Goal: Answer question/provide support: Share knowledge or assist other users

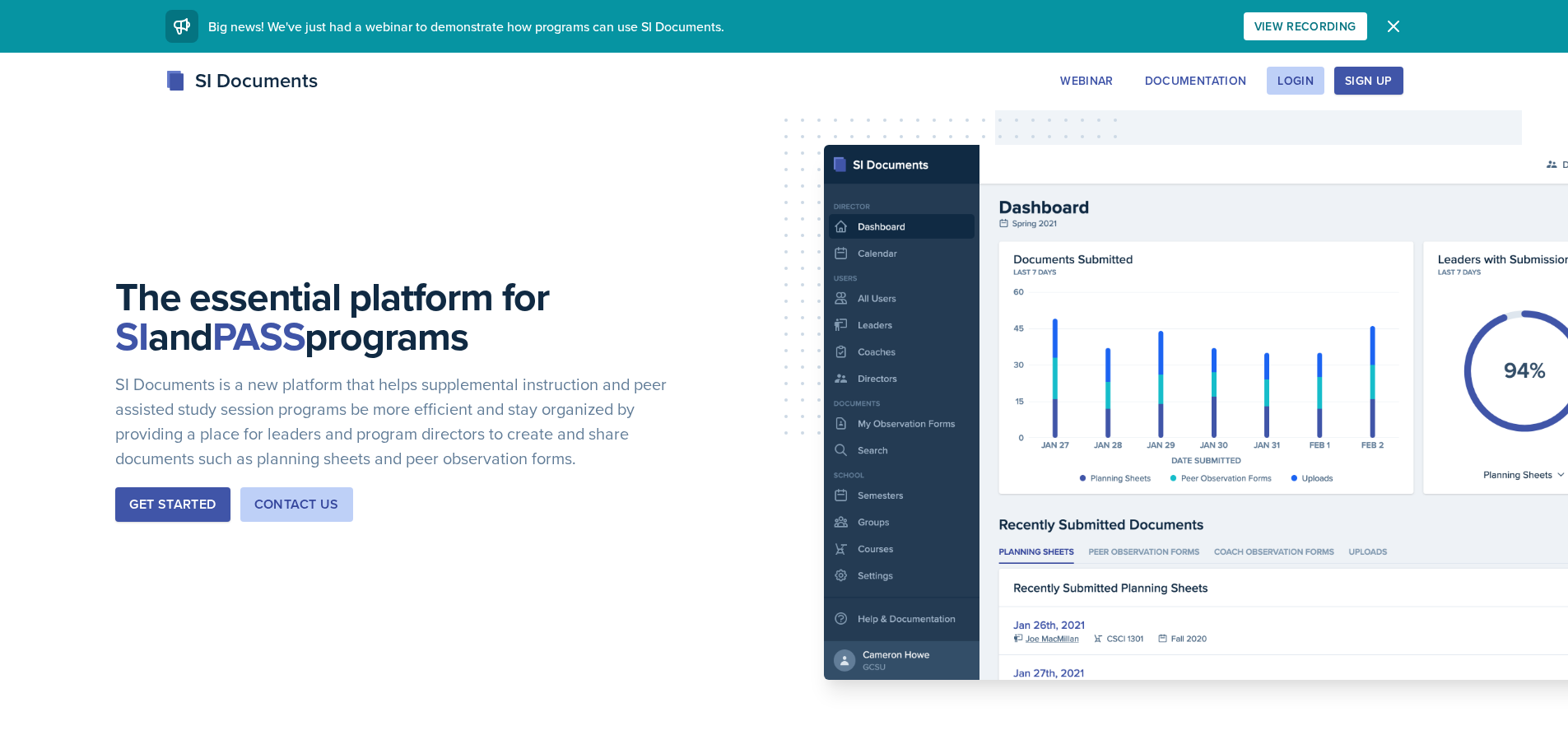
click at [1363, 75] on div "Sign Up" at bounding box center [1368, 81] width 47 height 13
click at [1280, 78] on div "Login" at bounding box center [1295, 81] width 37 height 13
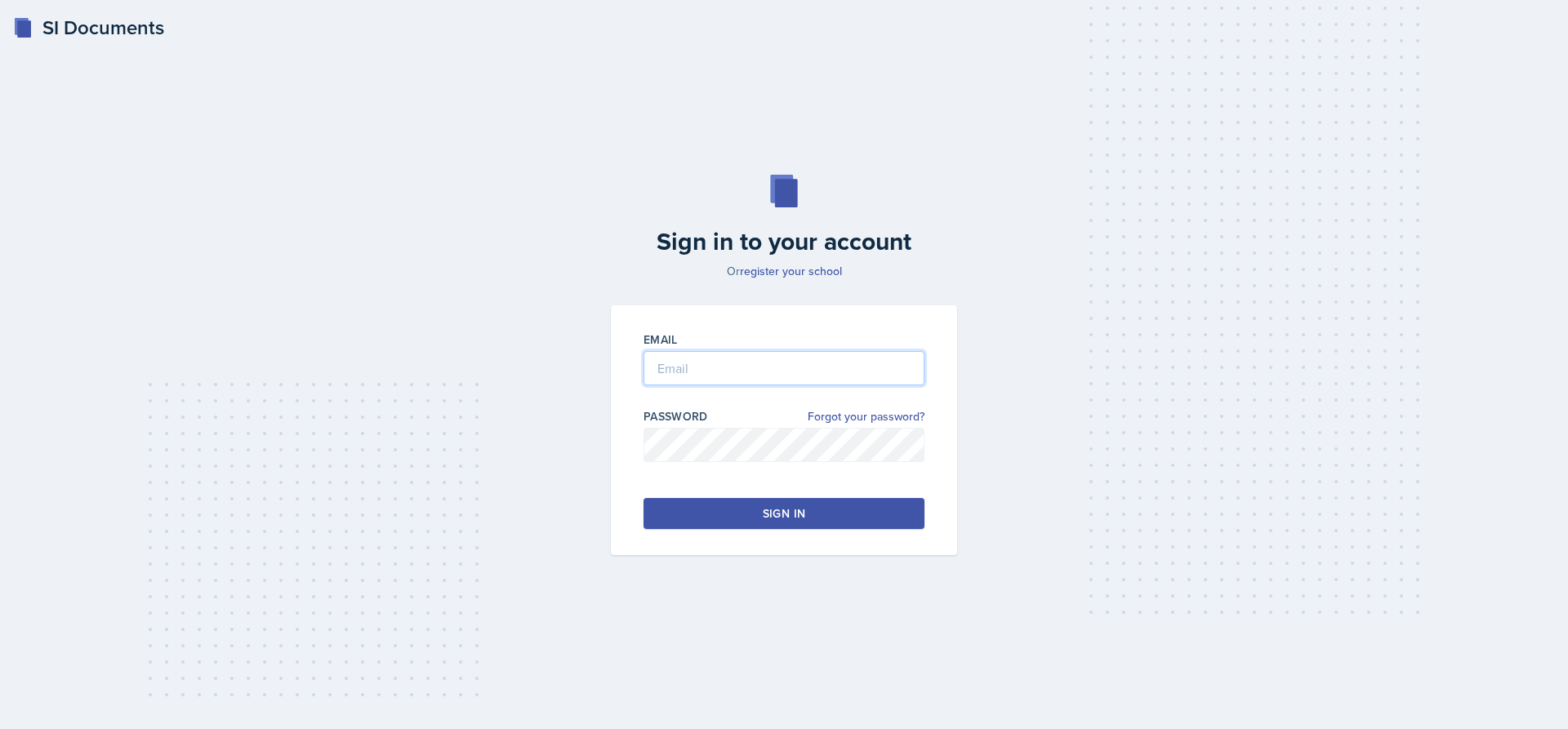
click at [670, 366] on input "email" at bounding box center [784, 368] width 281 height 34
type input "[EMAIL_ADDRESS][DOMAIN_NAME]"
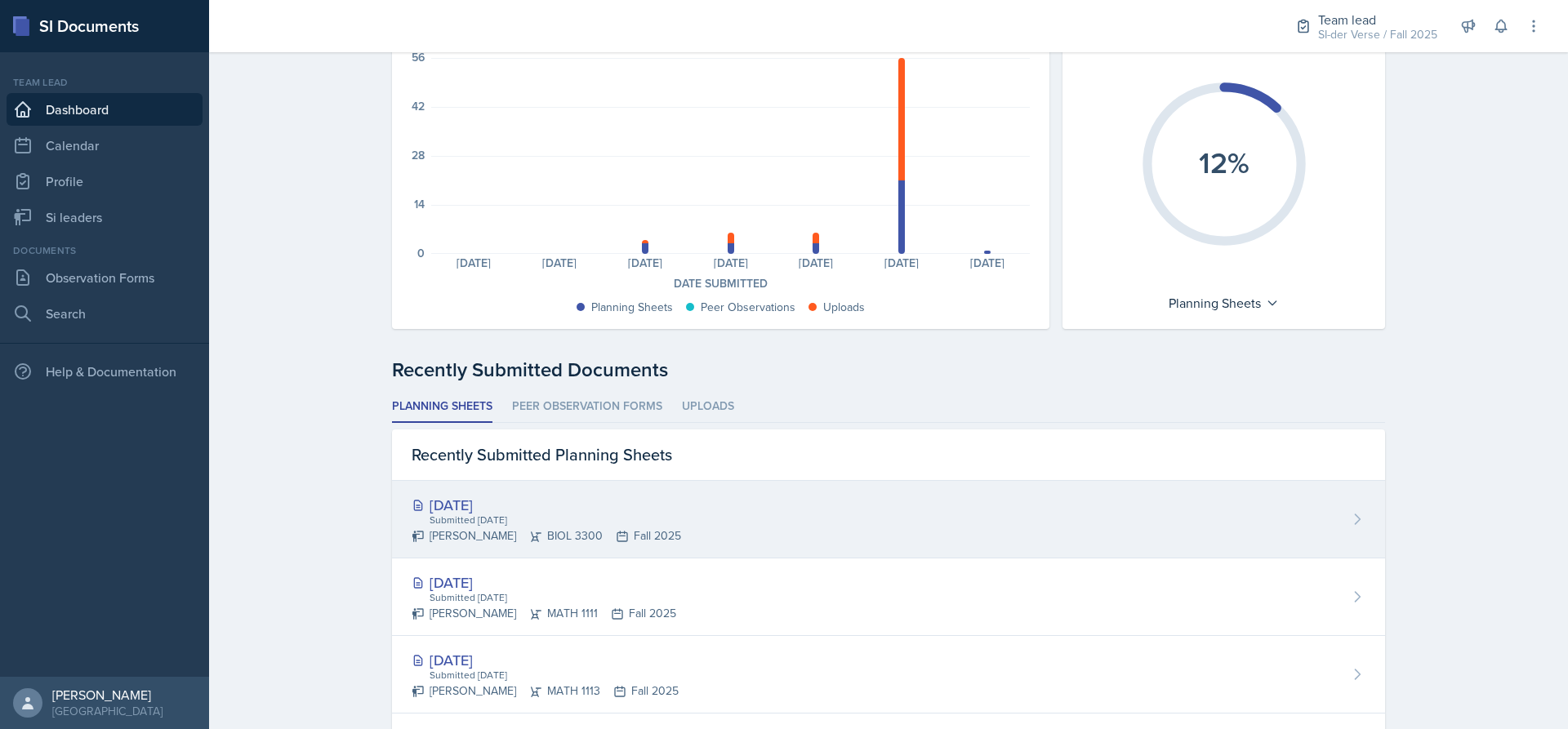
scroll to position [163, 0]
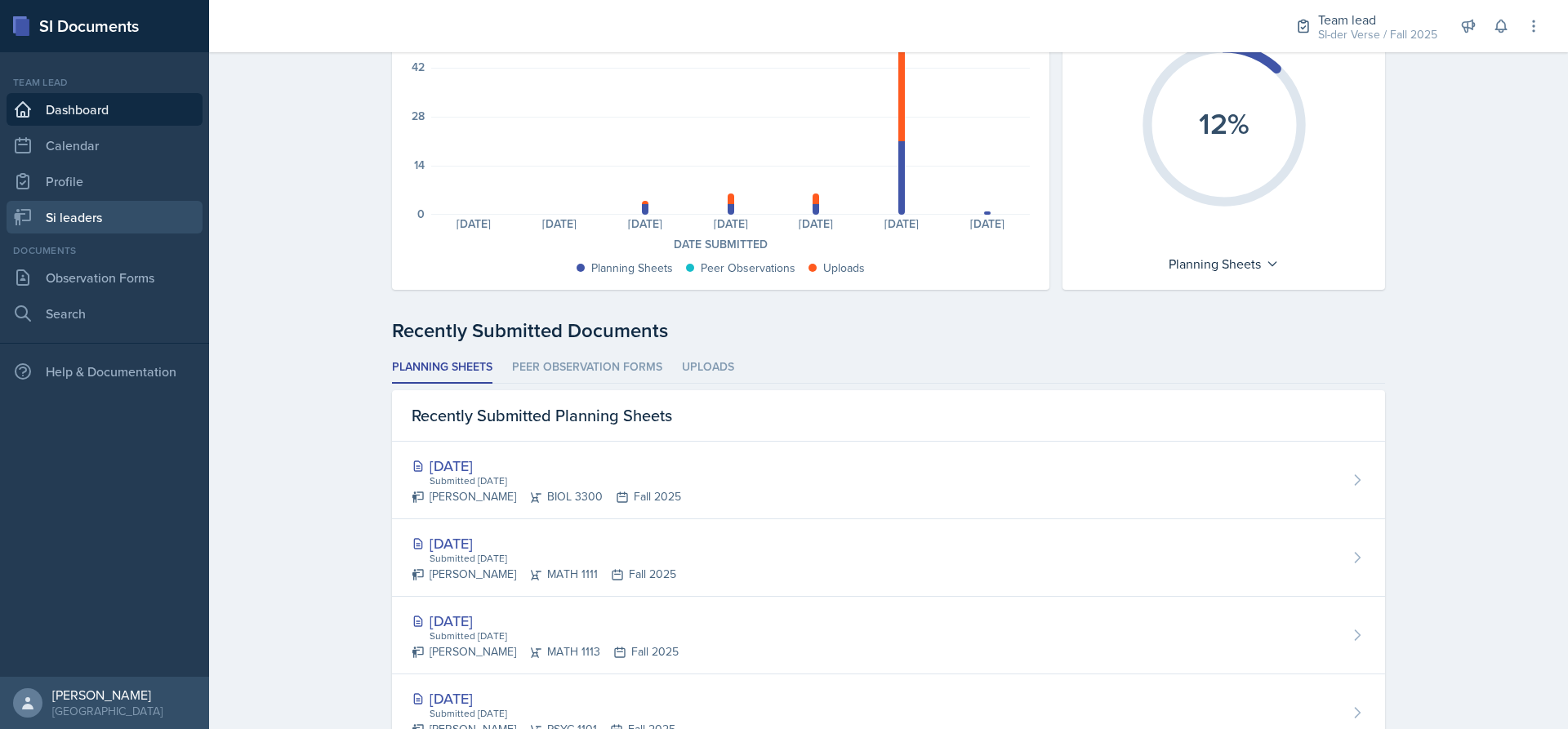
click at [111, 221] on link "Si leaders" at bounding box center [104, 216] width 196 height 33
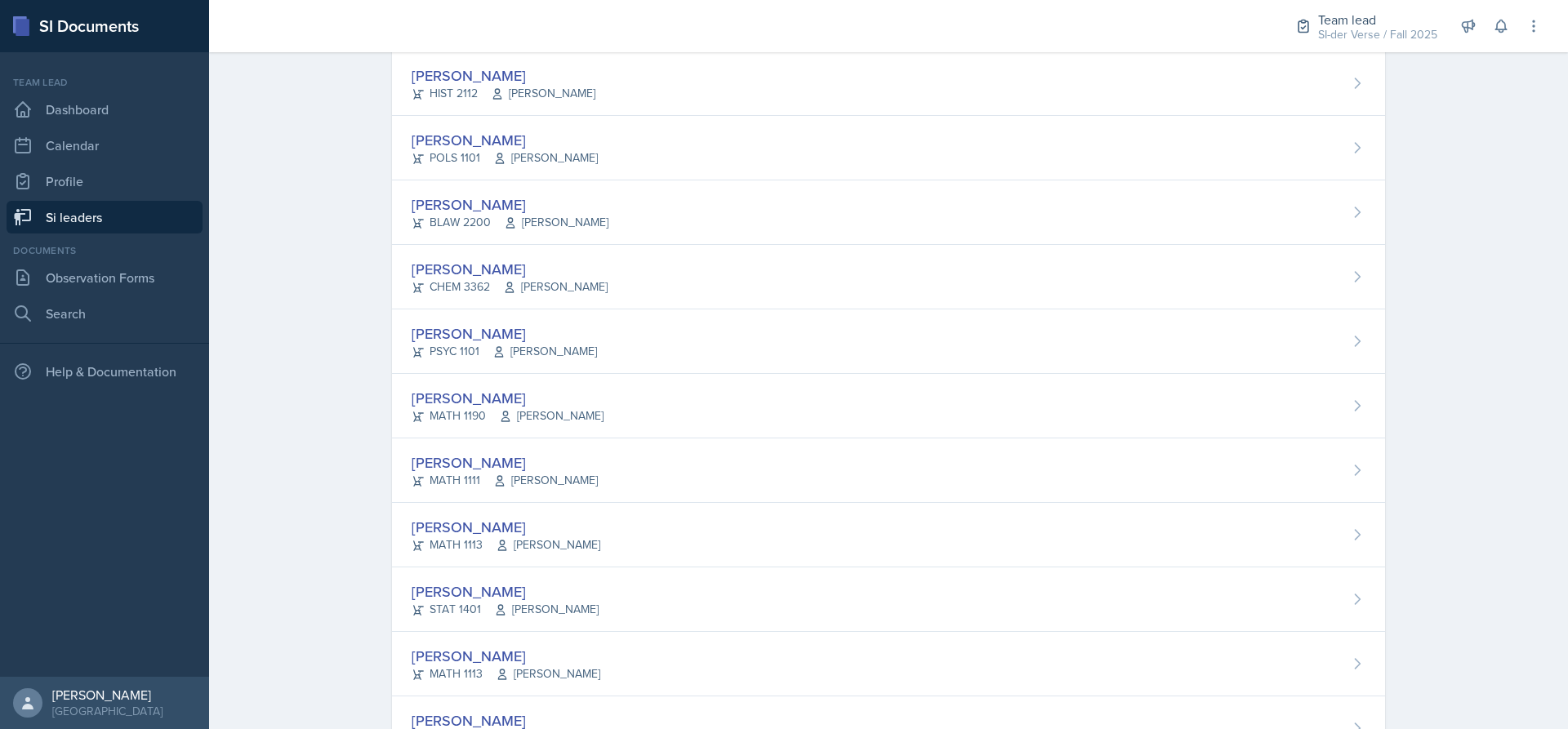
scroll to position [816, 0]
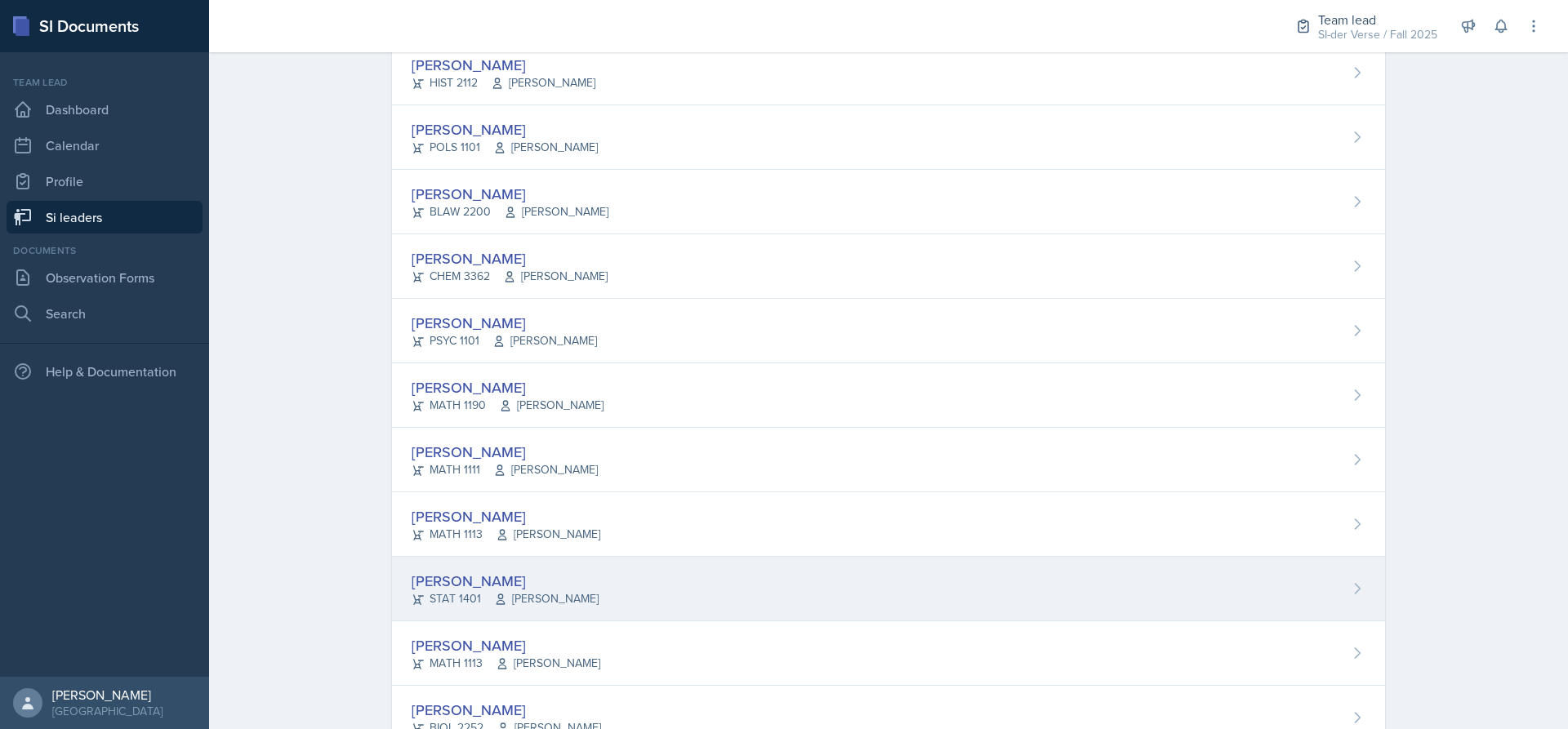
click at [428, 590] on div "[PERSON_NAME]" at bounding box center [504, 581] width 187 height 22
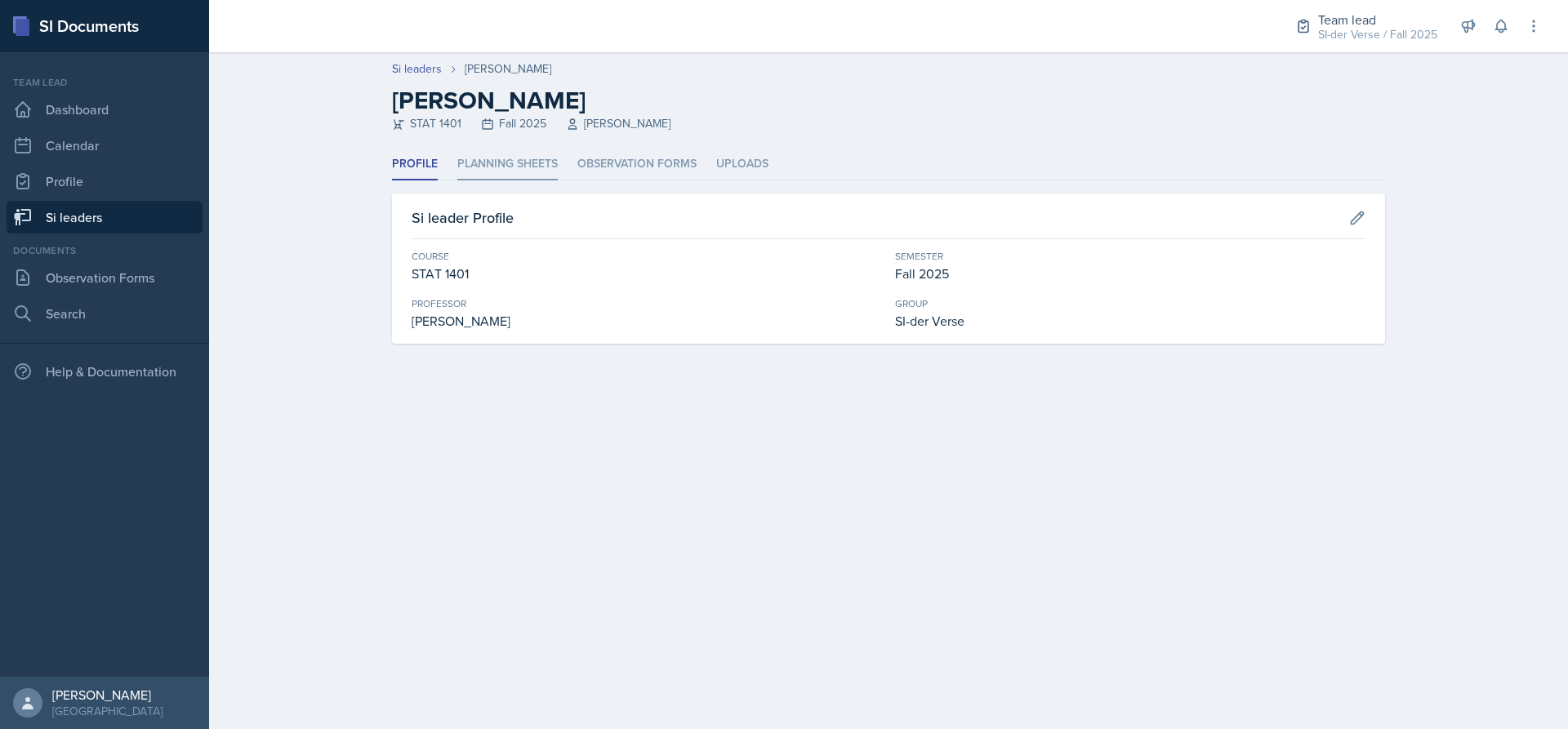
click at [527, 171] on li "Planning Sheets" at bounding box center [507, 164] width 100 height 32
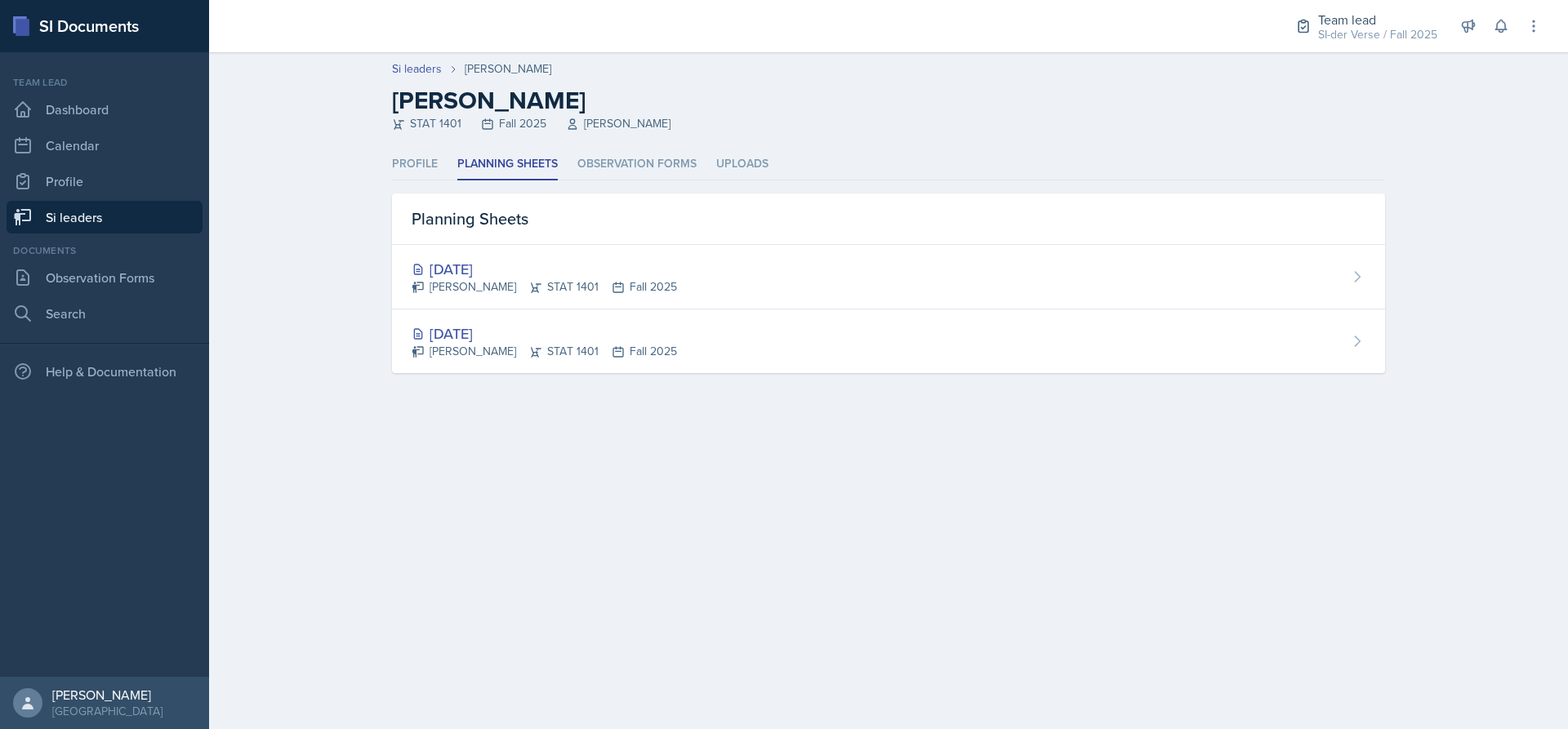
click at [92, 213] on link "Si leaders" at bounding box center [104, 216] width 196 height 33
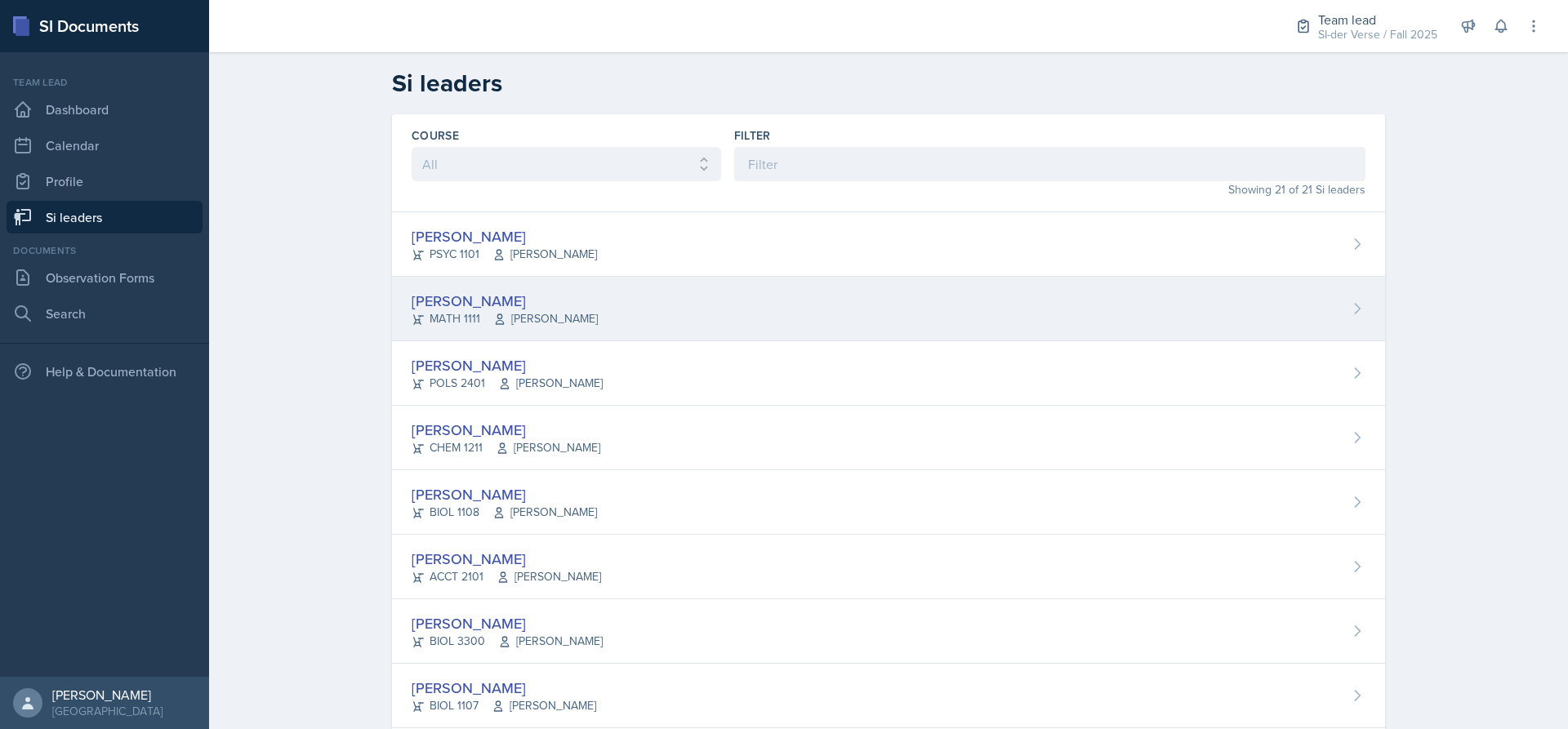
click at [523, 322] on span "[PERSON_NAME]" at bounding box center [545, 319] width 105 height 17
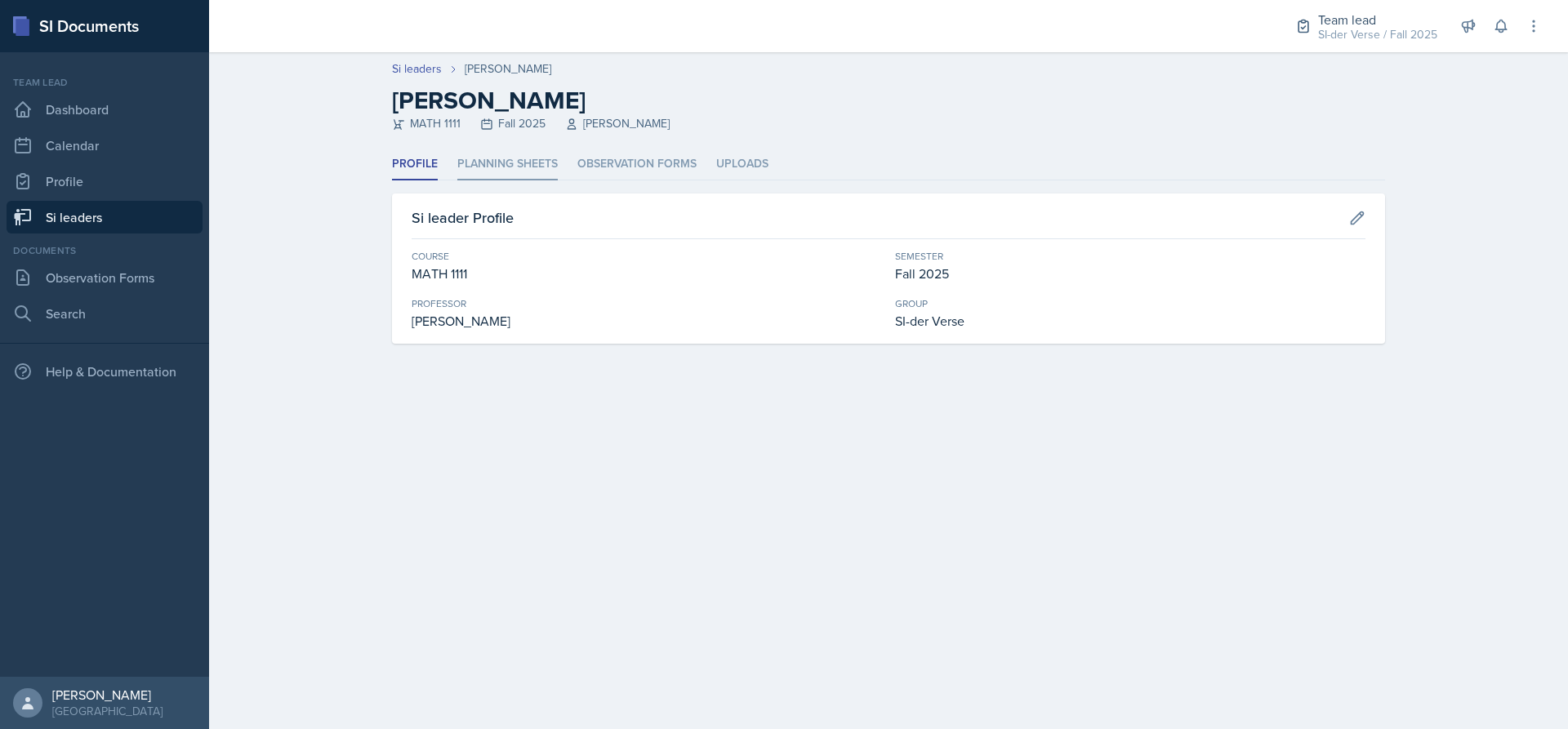
click at [552, 177] on li "Planning Sheets" at bounding box center [507, 164] width 100 height 32
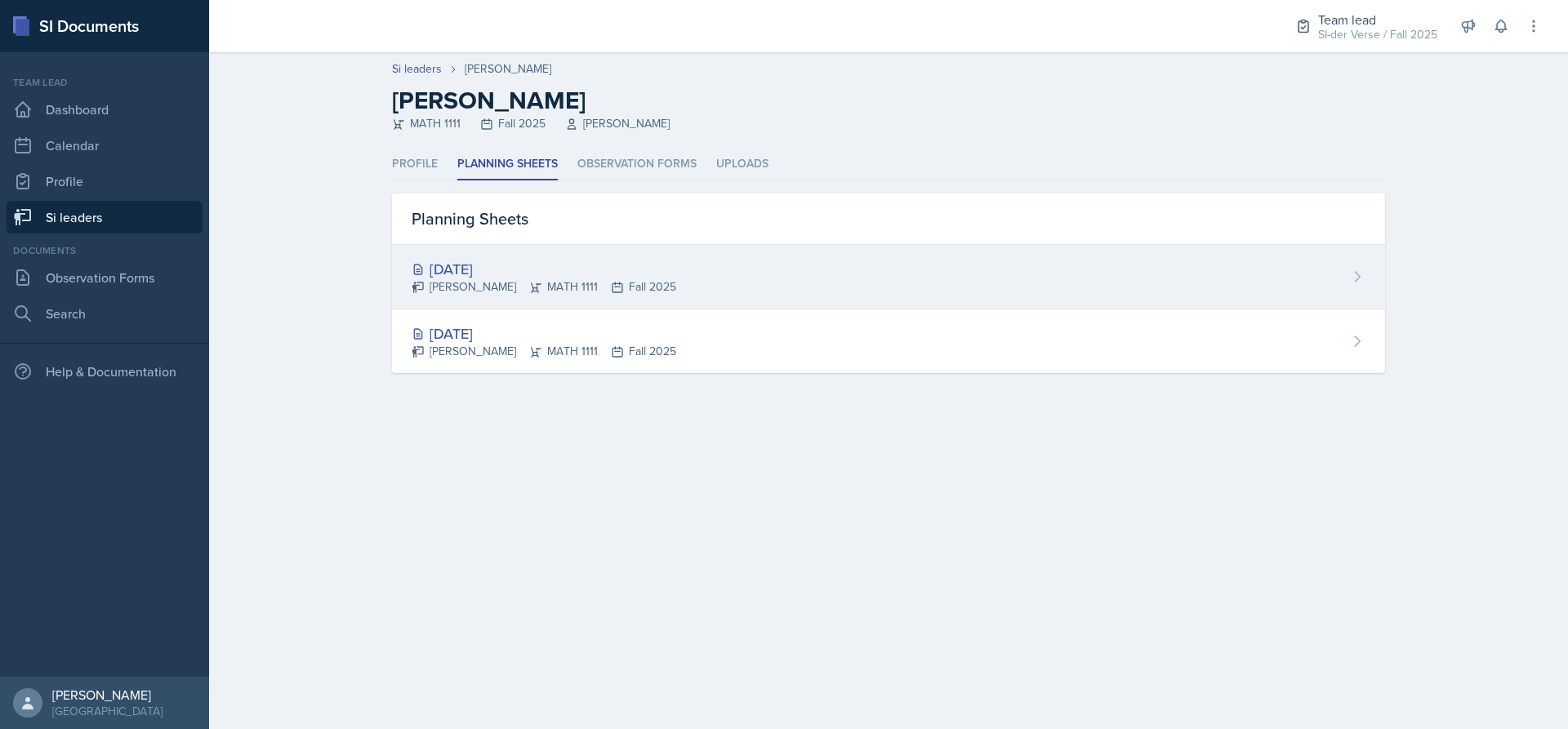
click at [564, 282] on div "[PERSON_NAME] MATH 1111 Fall 2025" at bounding box center [543, 287] width 265 height 17
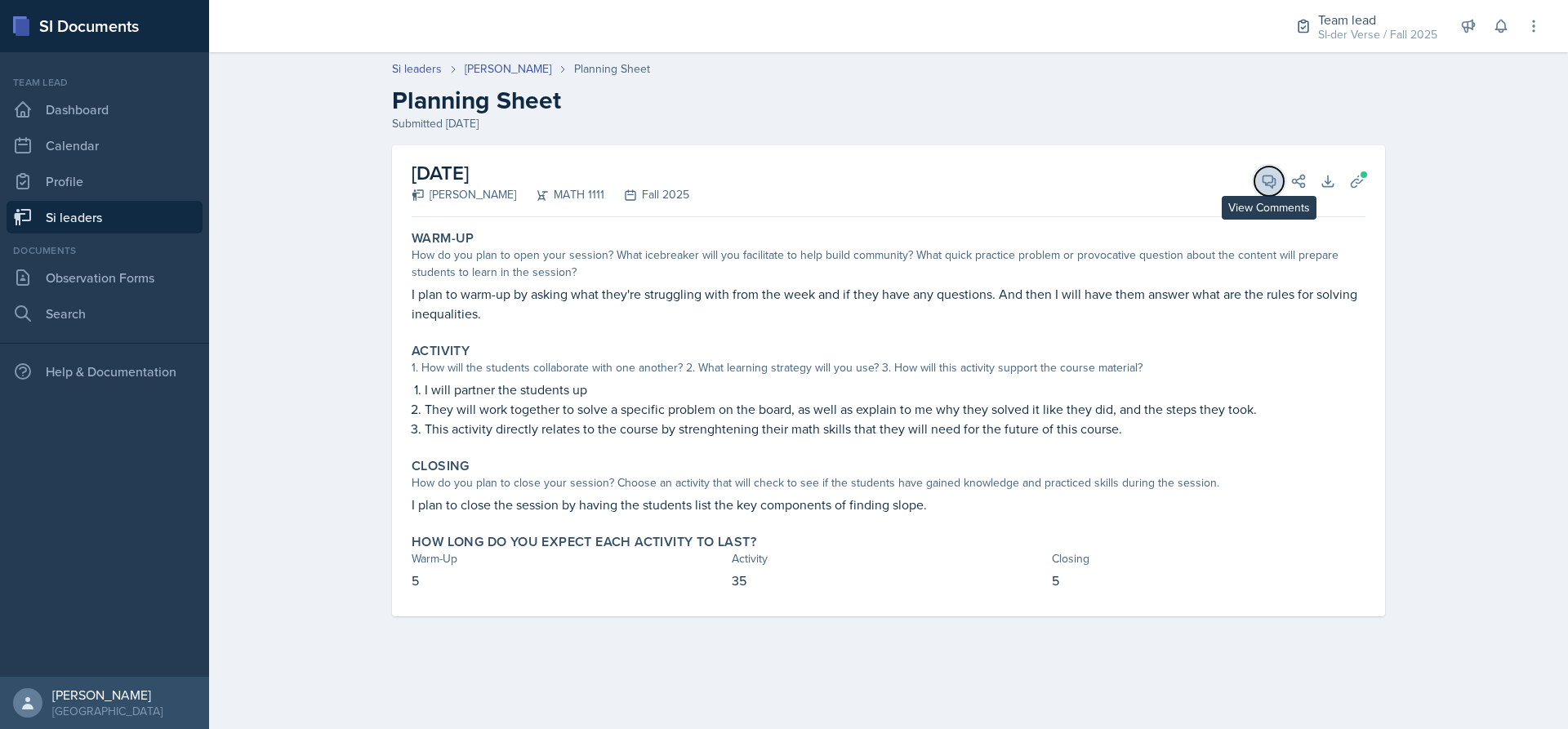
click at [1260, 172] on button "View Comments" at bounding box center [1269, 181] width 30 height 30
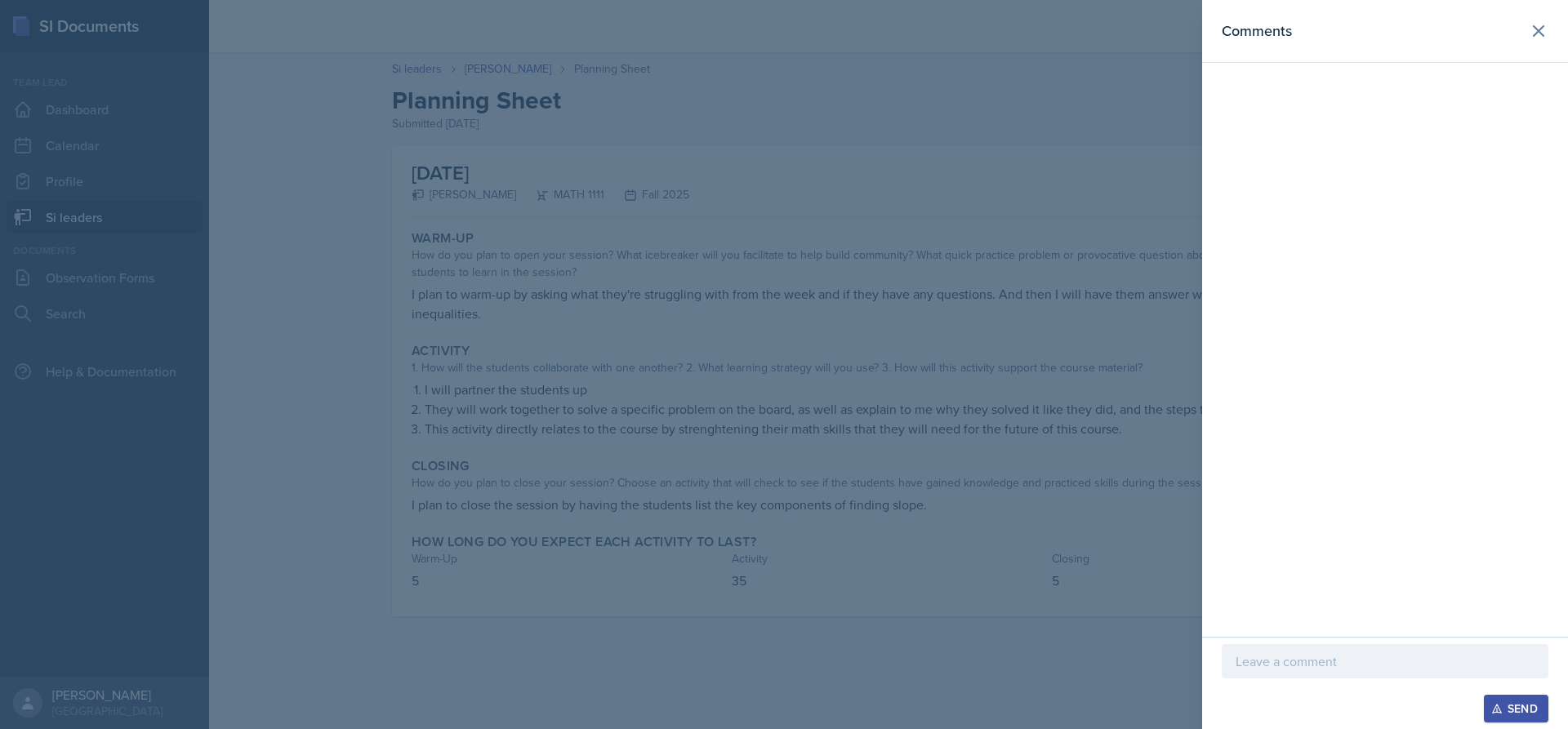
click at [756, 280] on div at bounding box center [784, 364] width 1568 height 729
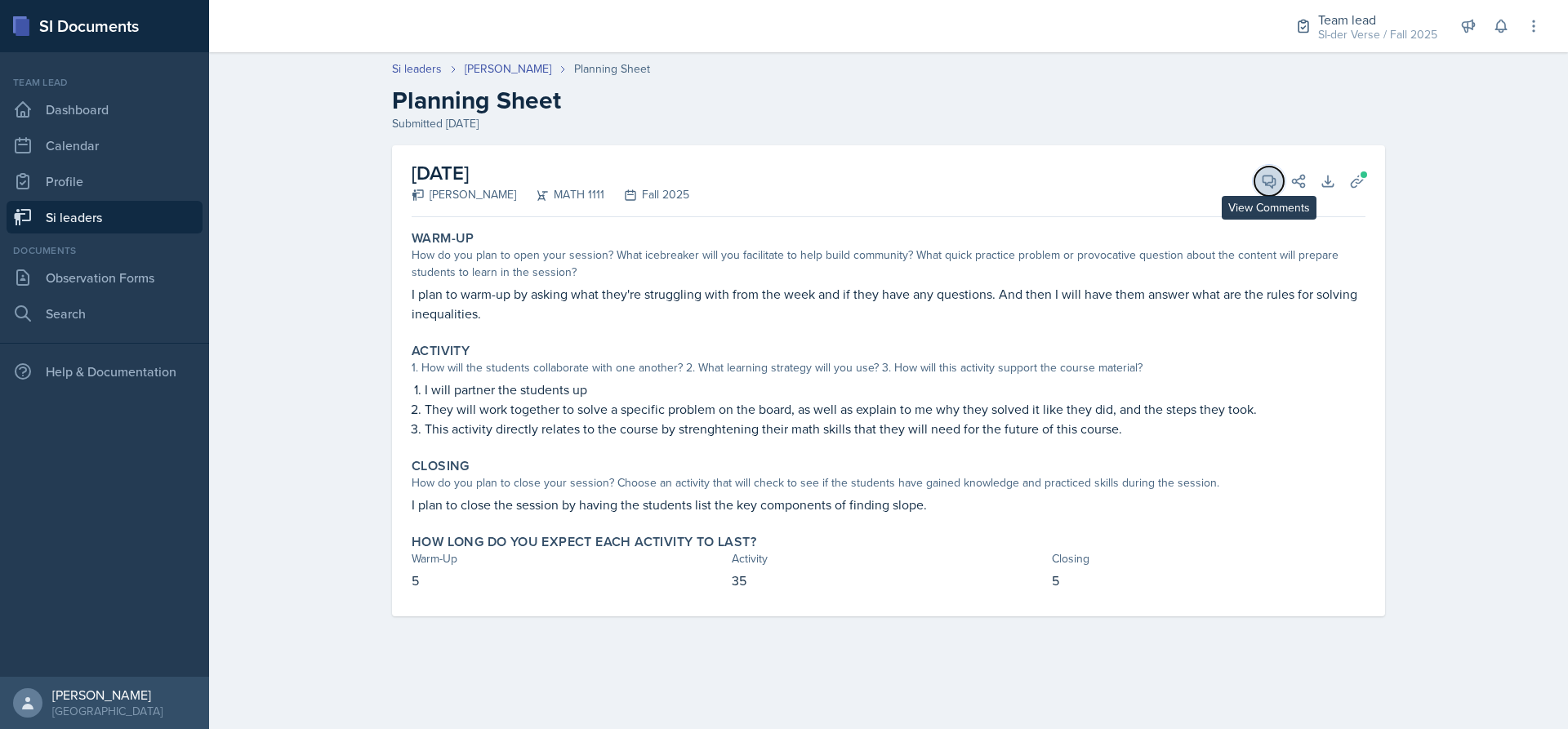
click at [1272, 173] on span at bounding box center [1274, 176] width 8 height 8
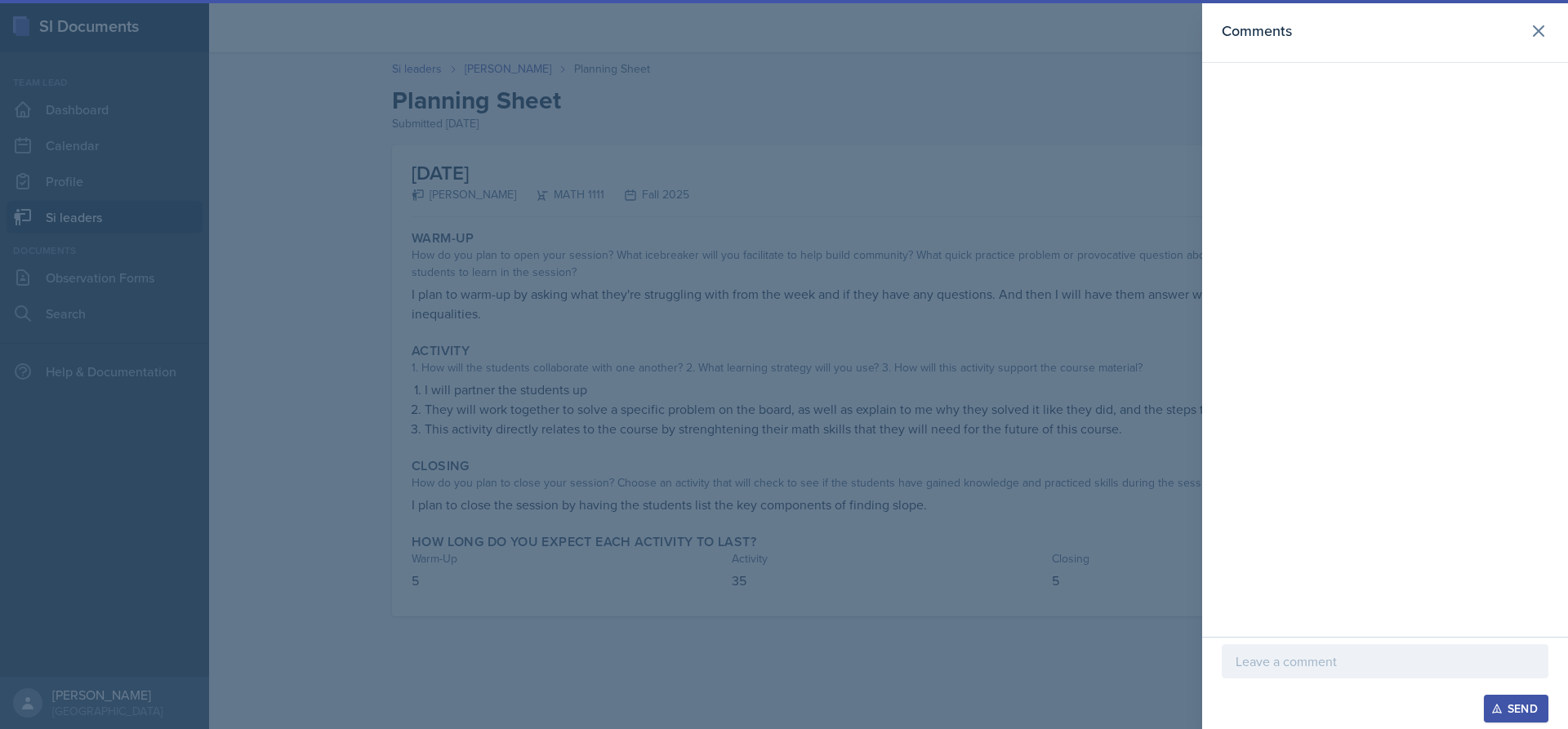
click at [801, 201] on div at bounding box center [784, 364] width 1568 height 729
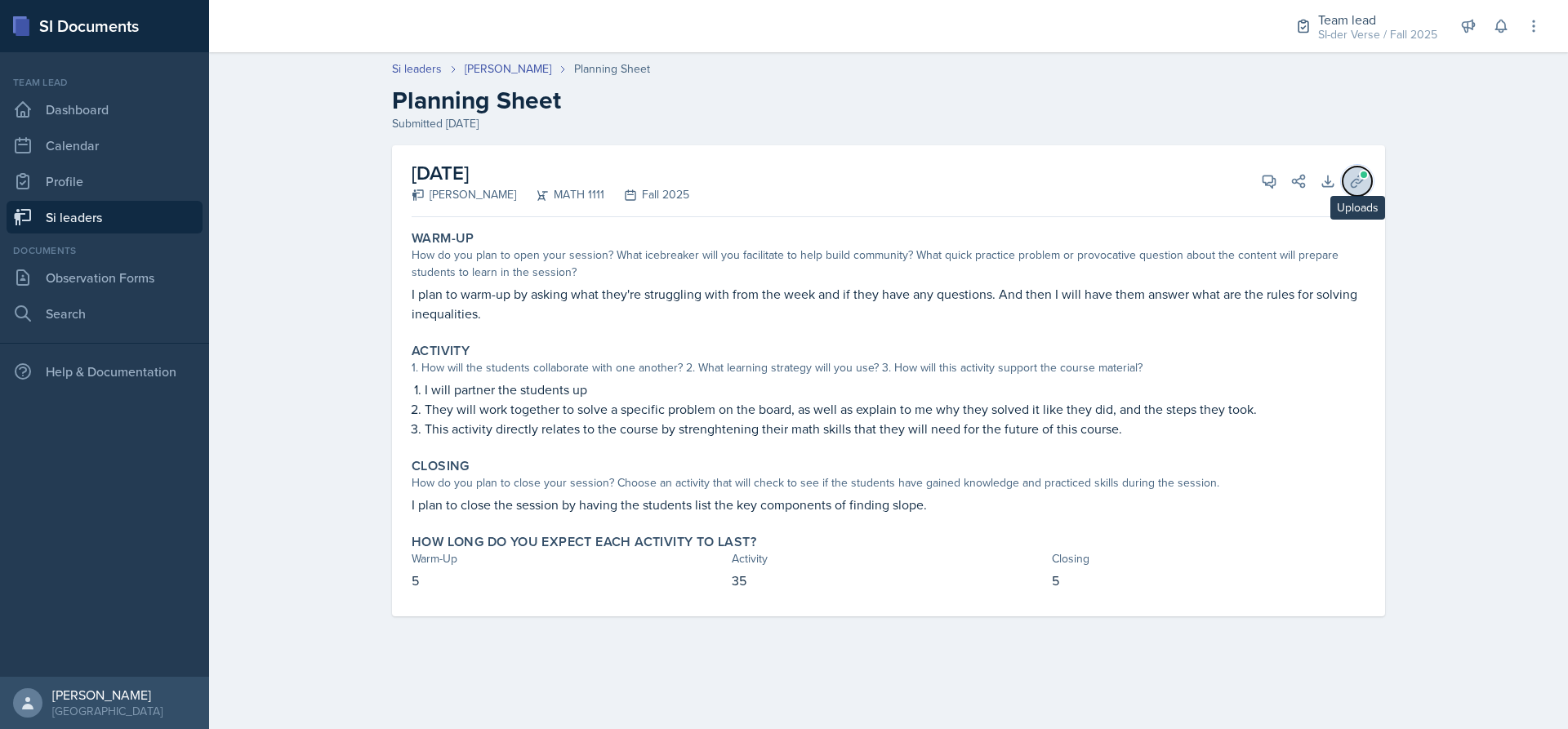
click at [1345, 181] on button "Uploads" at bounding box center [1357, 181] width 30 height 30
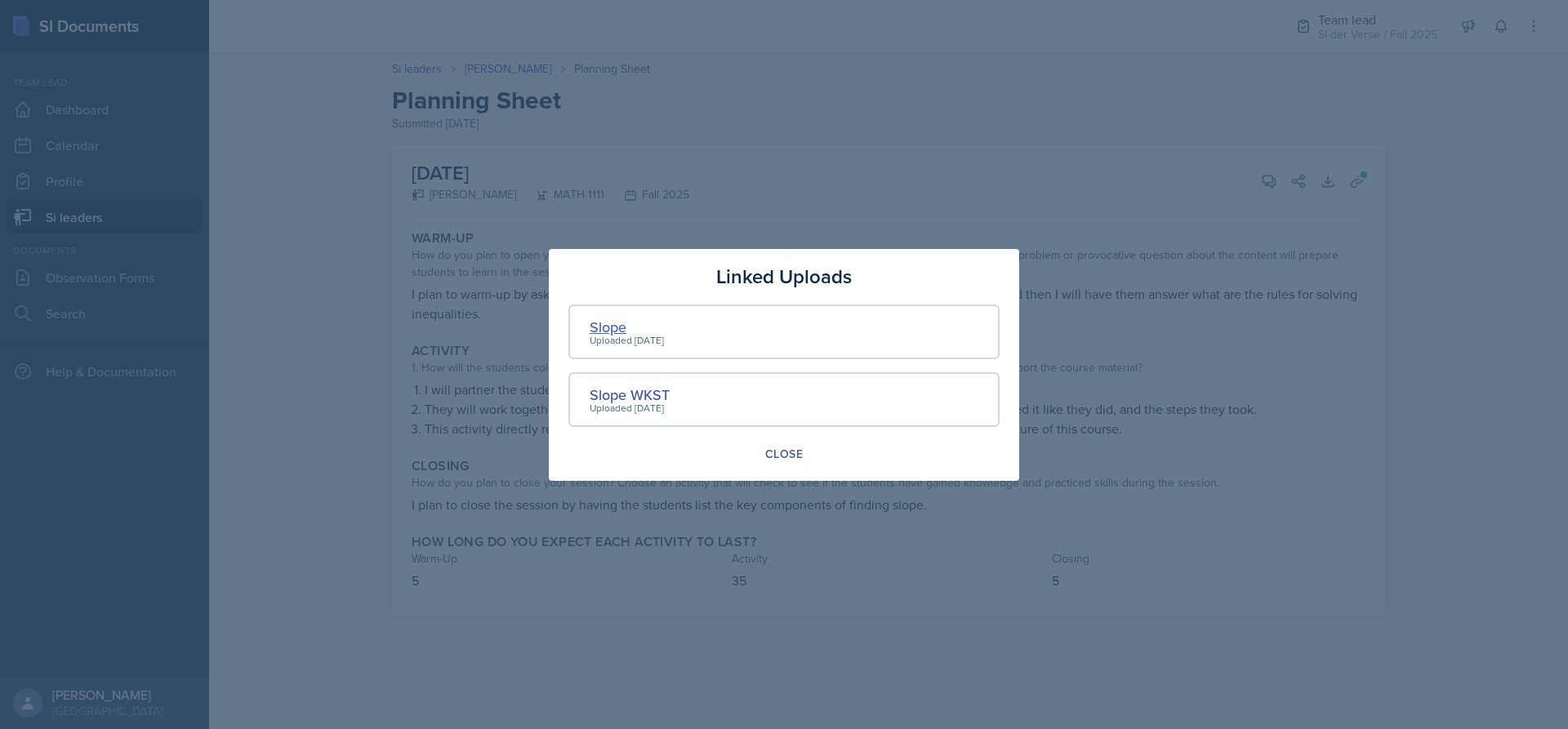
click at [603, 327] on div "Slope" at bounding box center [627, 327] width 74 height 22
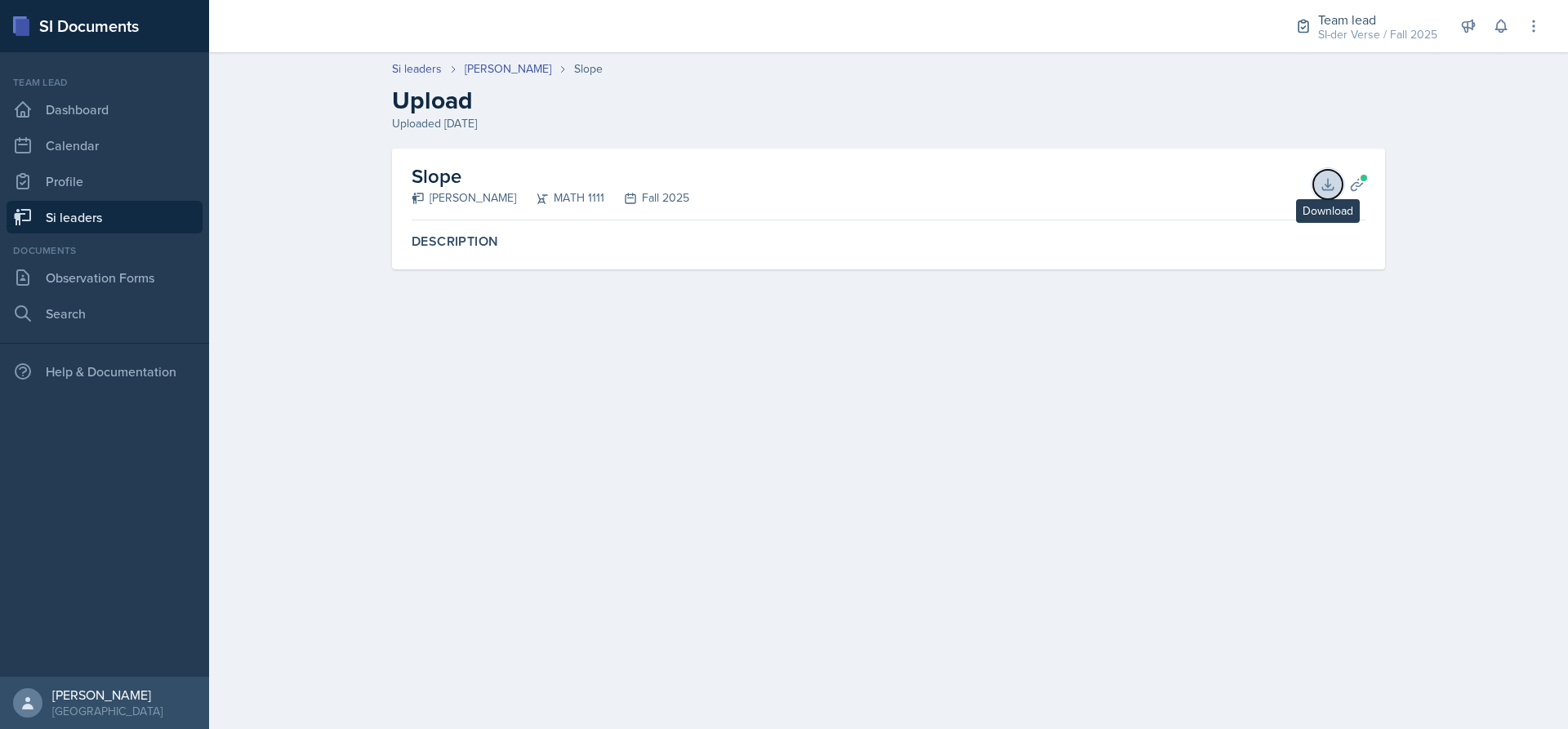
click at [1331, 193] on button "Download" at bounding box center [1327, 185] width 30 height 30
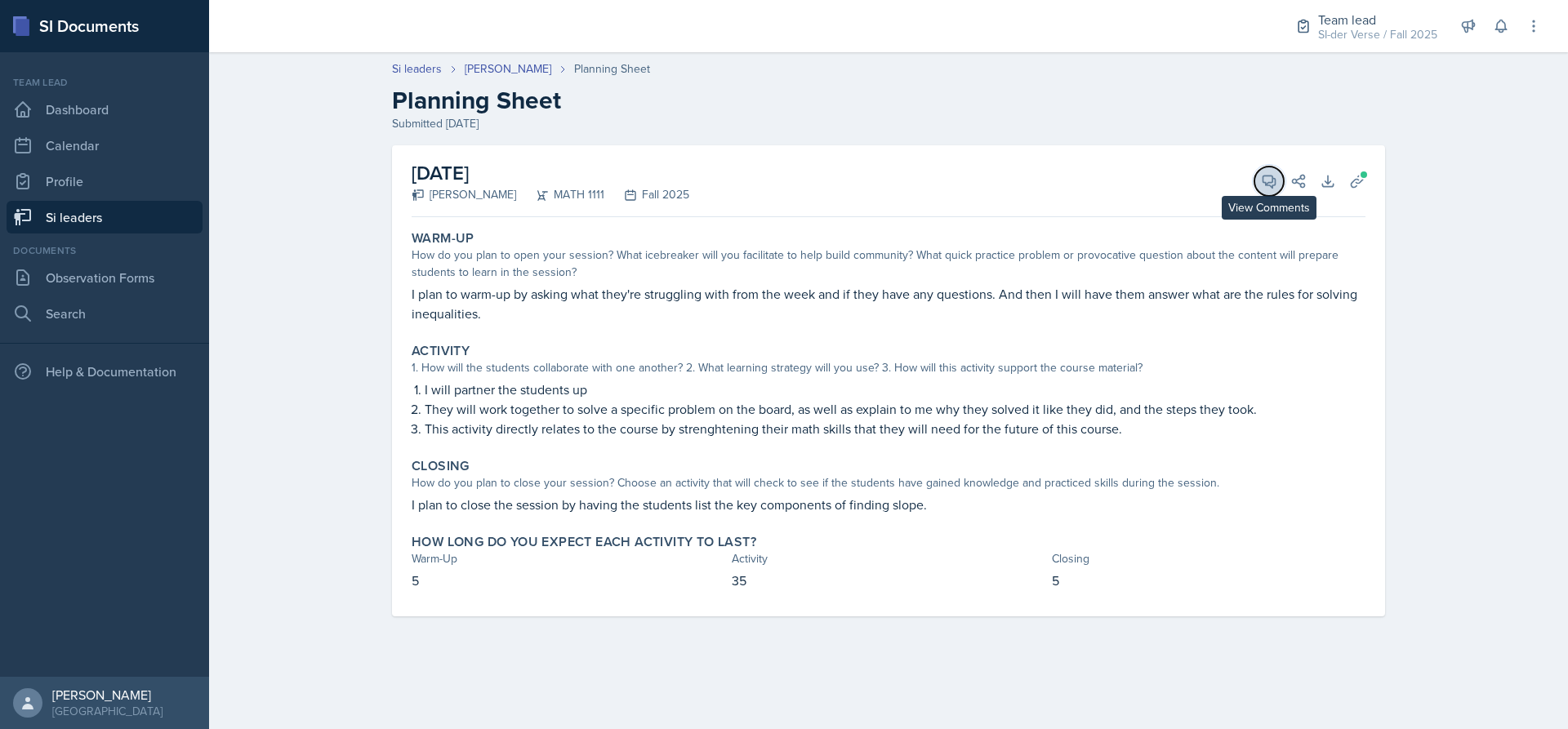
click at [1267, 185] on icon at bounding box center [1269, 181] width 12 height 12
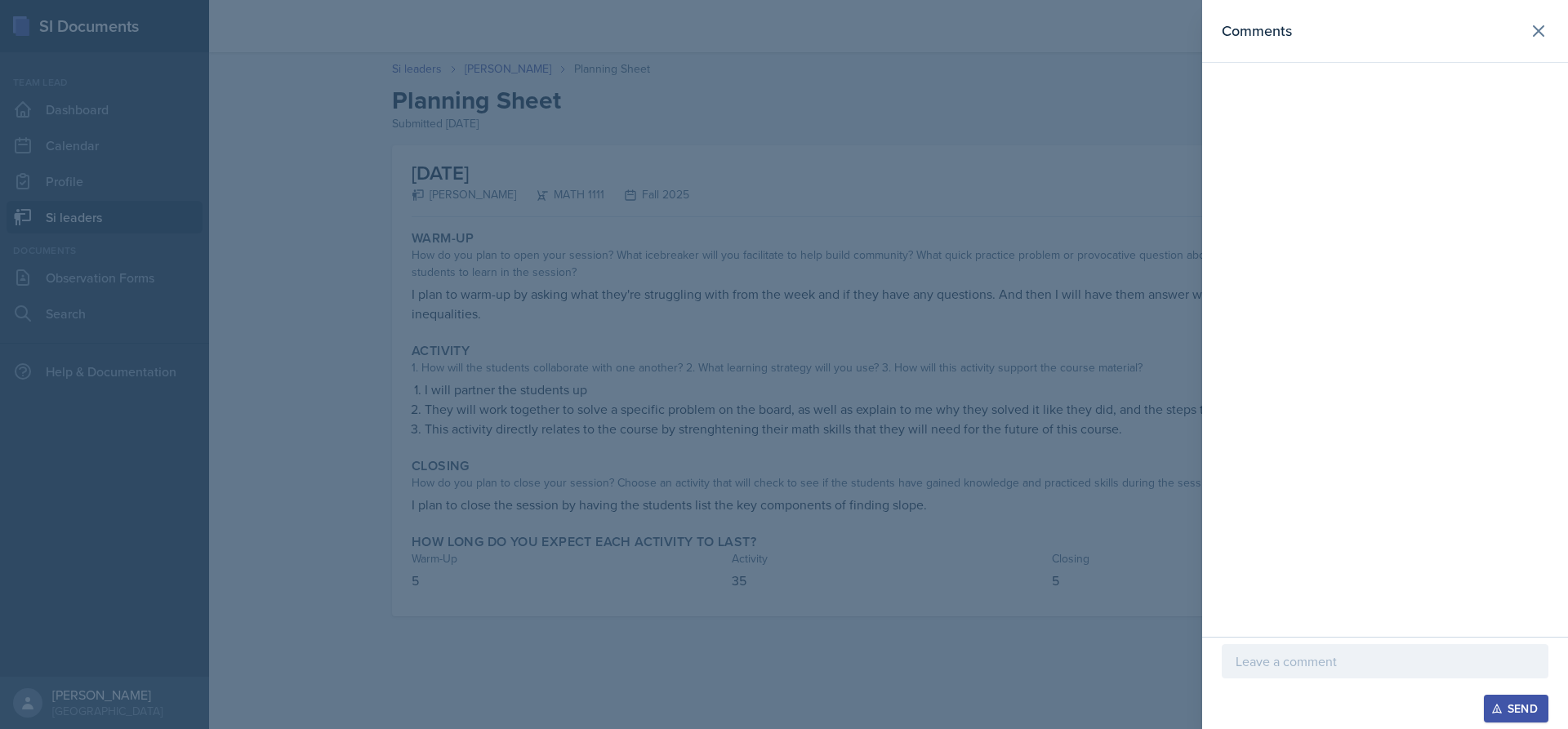
click at [1339, 653] on p at bounding box center [1385, 660] width 299 height 20
click at [825, 374] on div at bounding box center [784, 364] width 1568 height 729
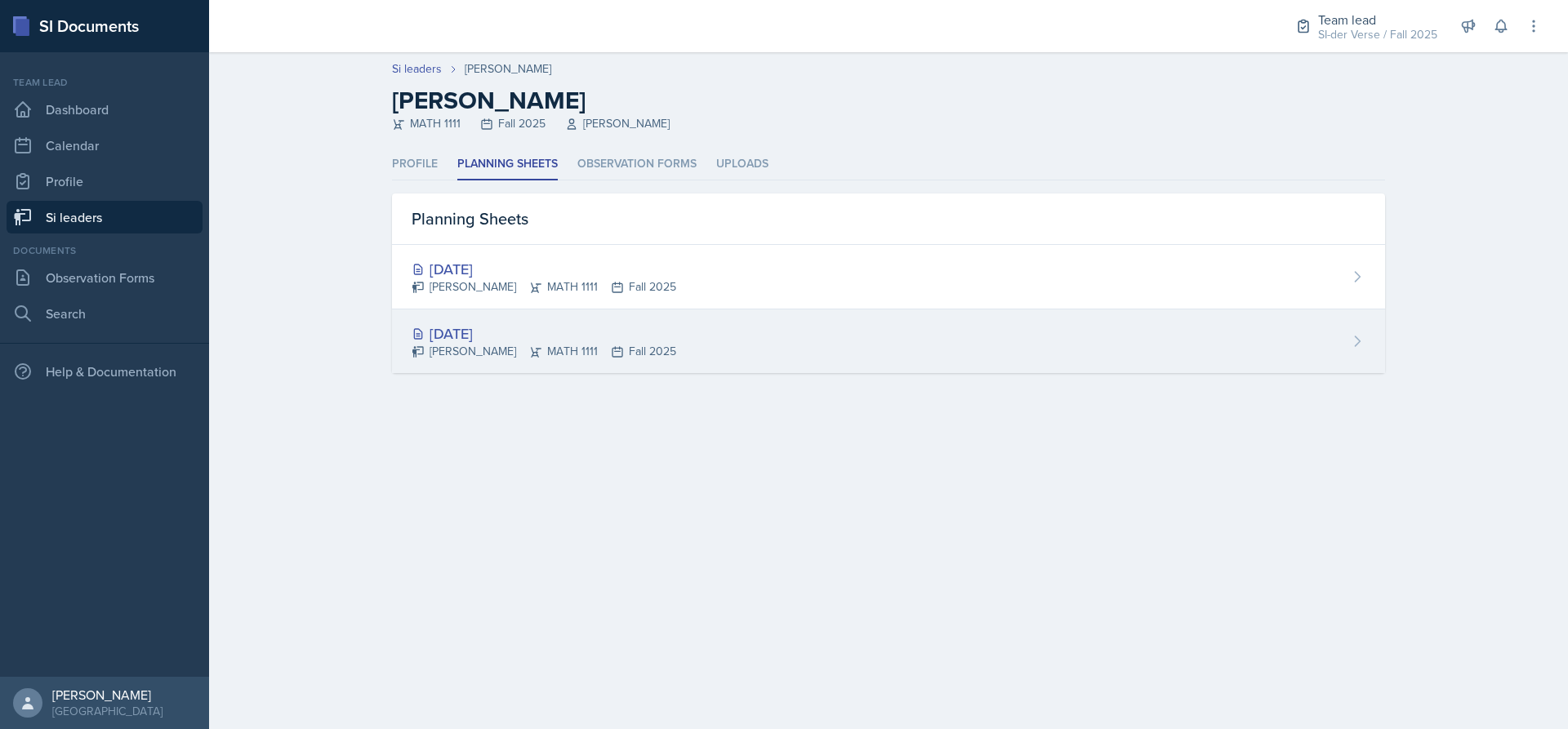
click at [511, 368] on div "[DATE] [PERSON_NAME] MATH 1111 Fall 2025" at bounding box center [888, 341] width 993 height 64
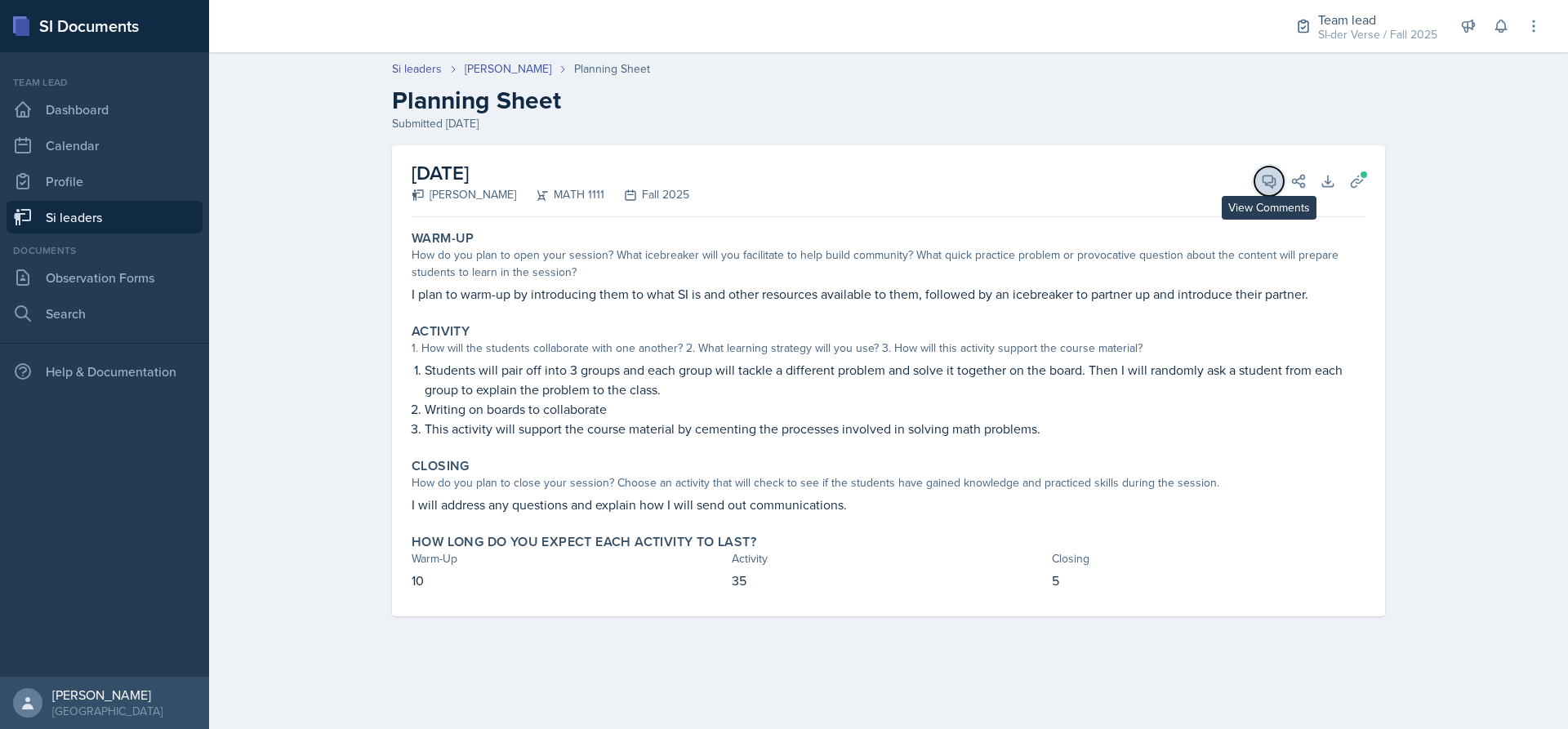
click at [1261, 182] on icon at bounding box center [1269, 181] width 17 height 17
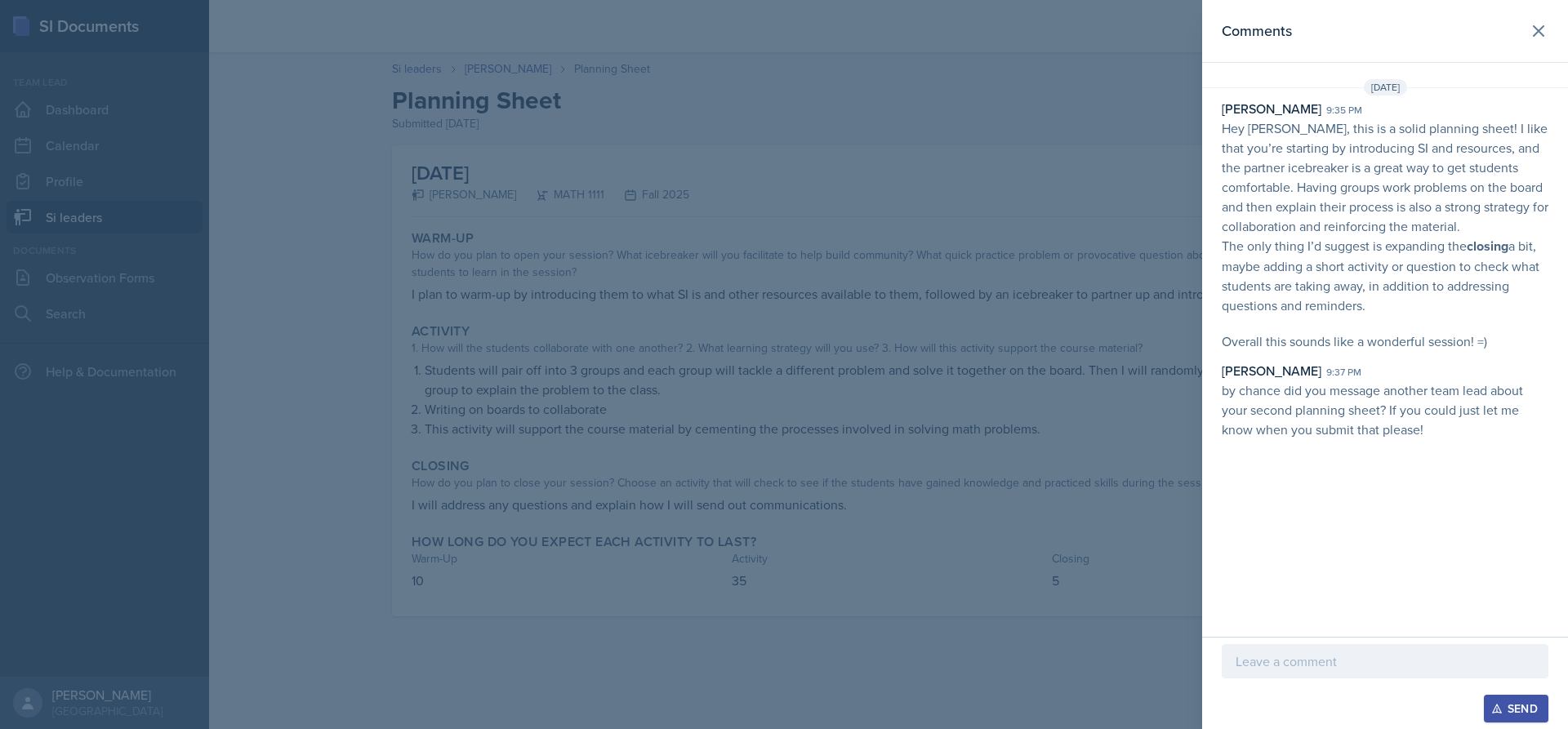
click at [701, 349] on div at bounding box center [784, 364] width 1568 height 729
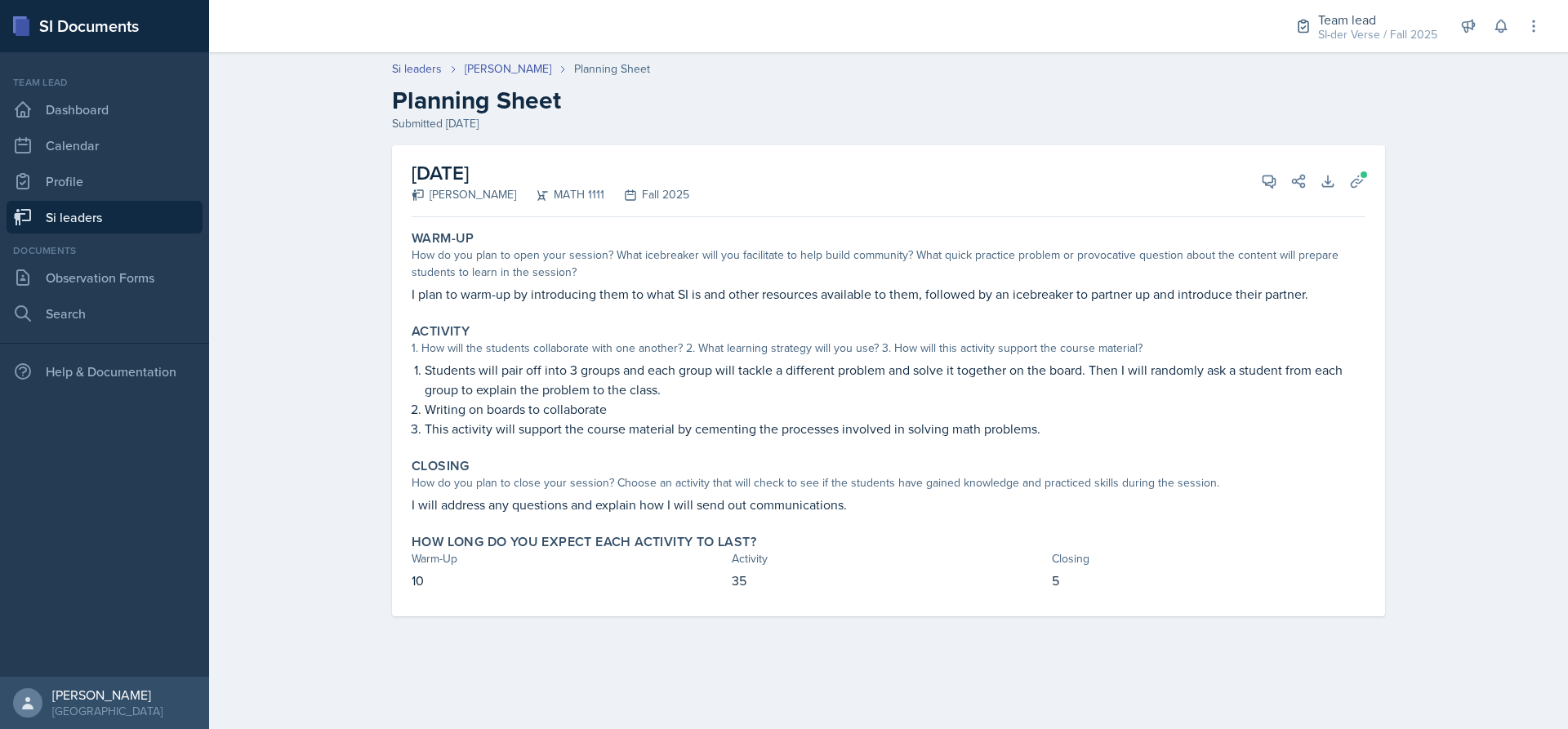
click at [54, 220] on link "Si leaders" at bounding box center [104, 216] width 196 height 33
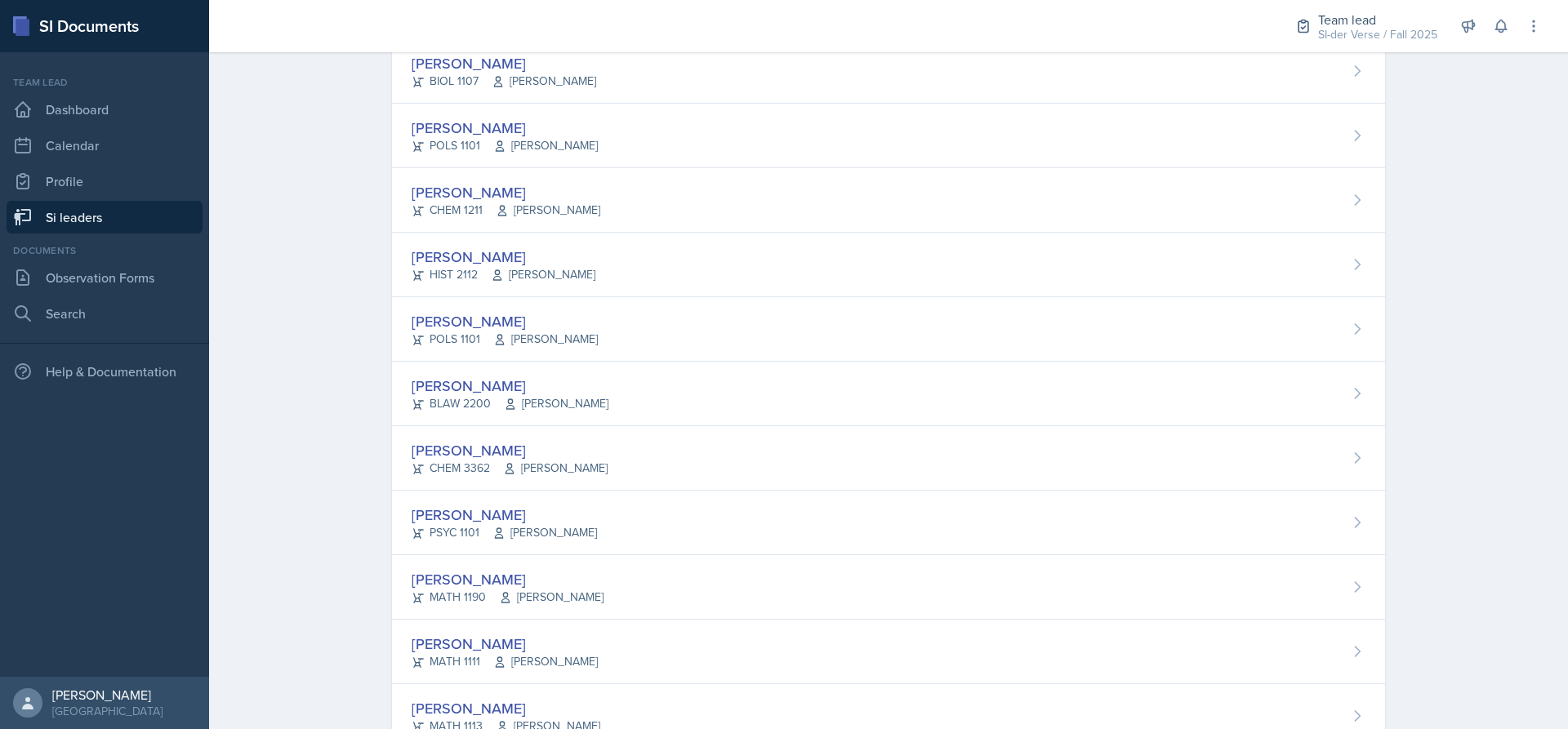
scroll to position [653, 0]
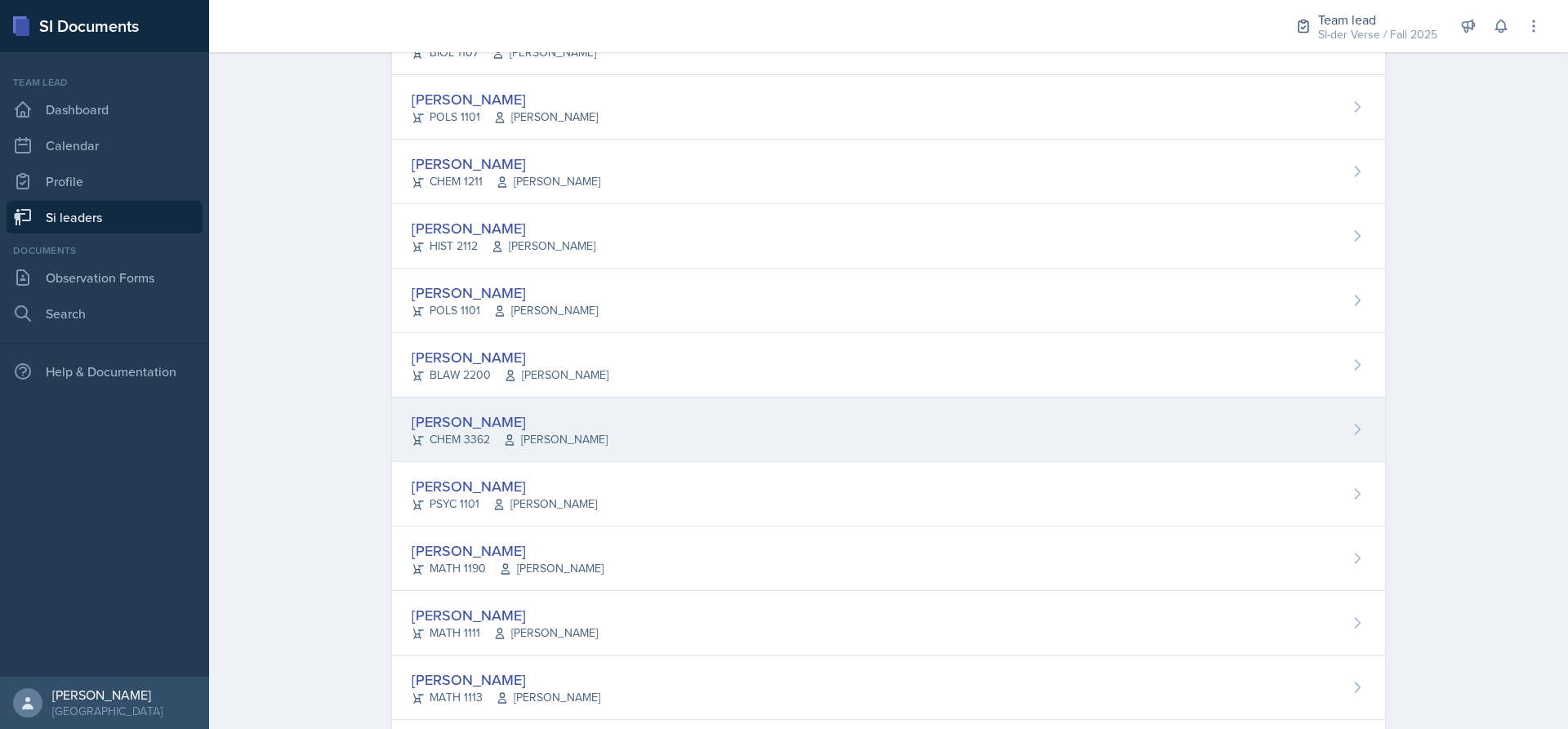
click at [463, 415] on div "[PERSON_NAME]" at bounding box center [509, 422] width 196 height 22
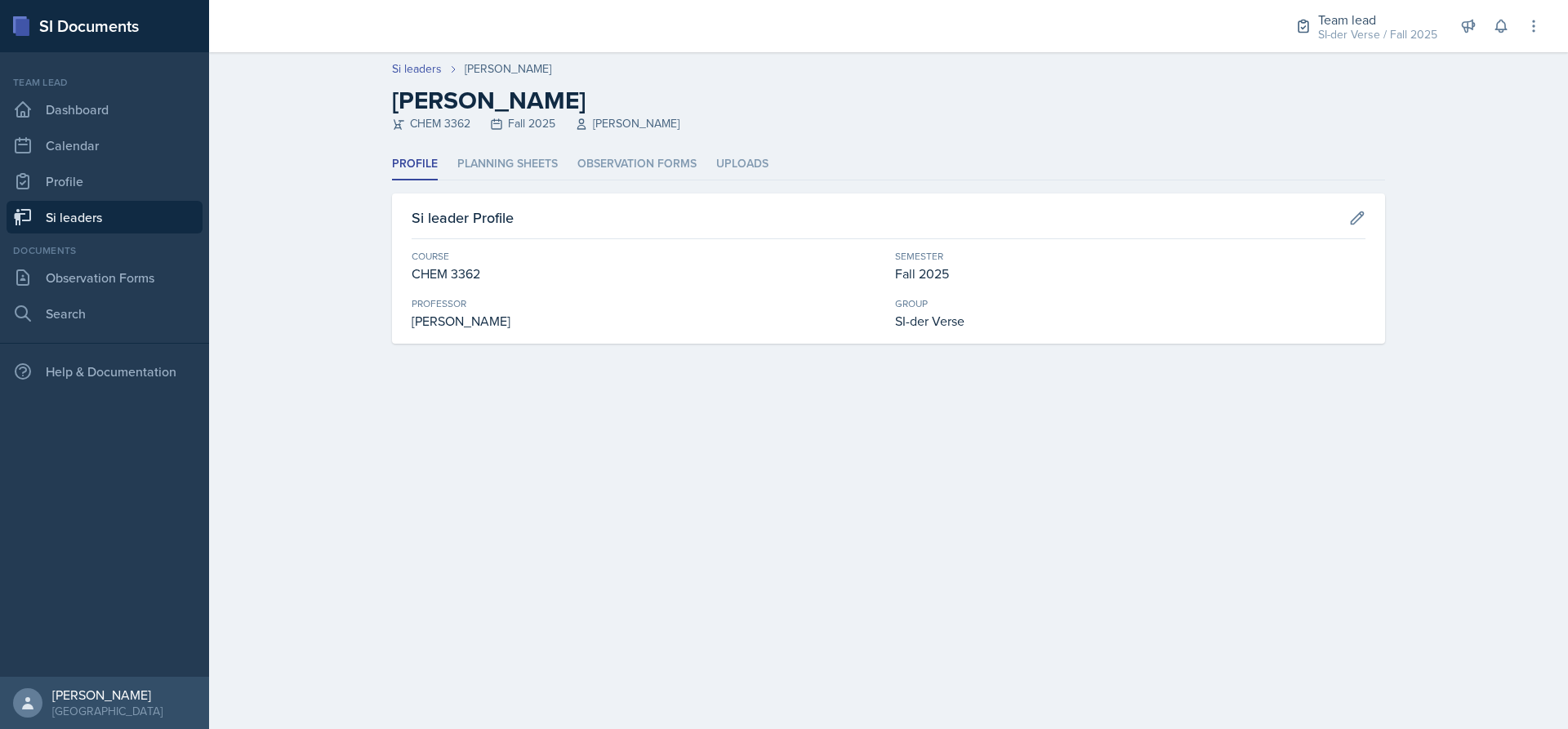
click at [498, 186] on div "Profile Planning Sheets Observation Forms Uploads Profile Planning Sheets Obser…" at bounding box center [888, 246] width 993 height 195
click at [500, 168] on li "Planning Sheets" at bounding box center [507, 164] width 100 height 32
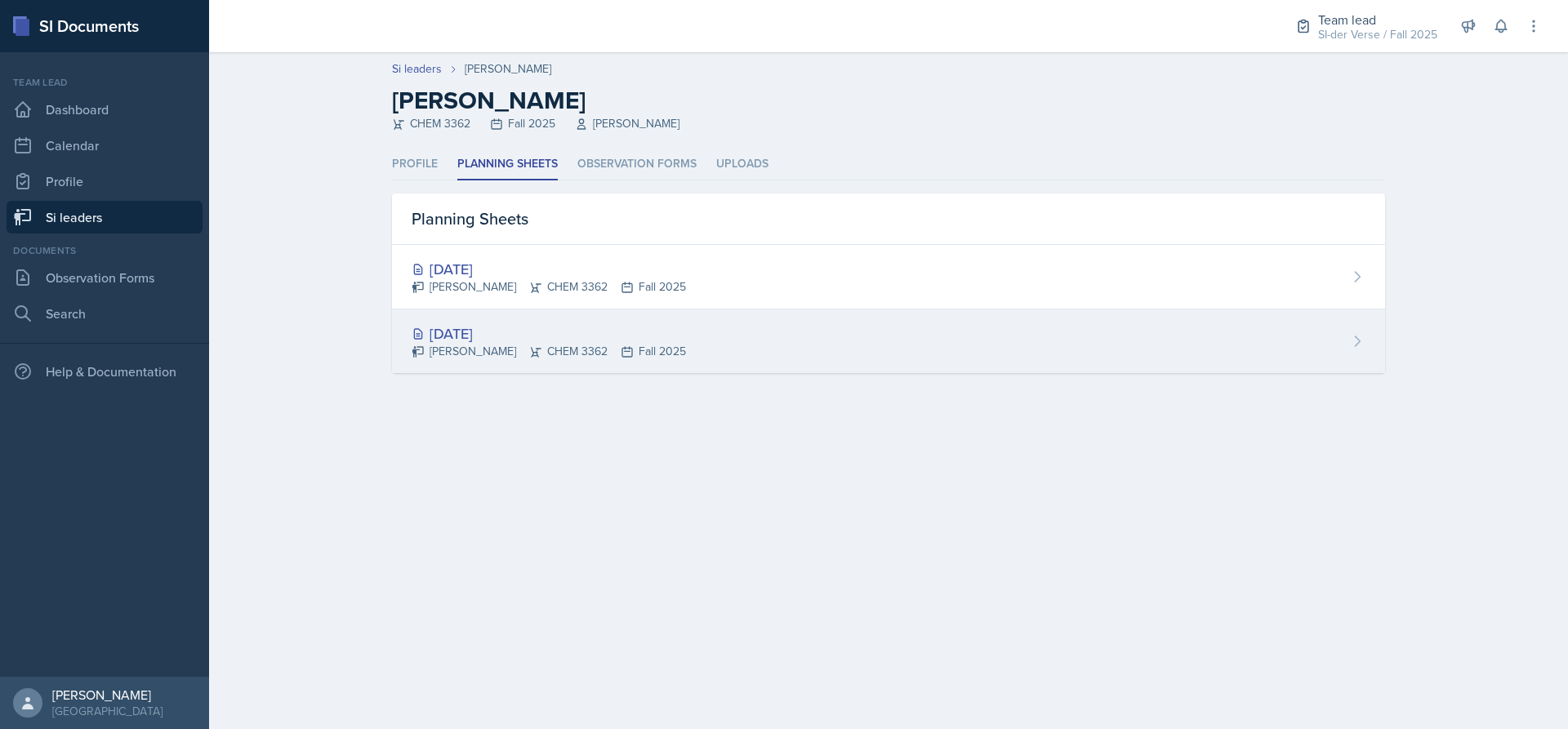
click at [492, 332] on div "[DATE]" at bounding box center [548, 333] width 274 height 22
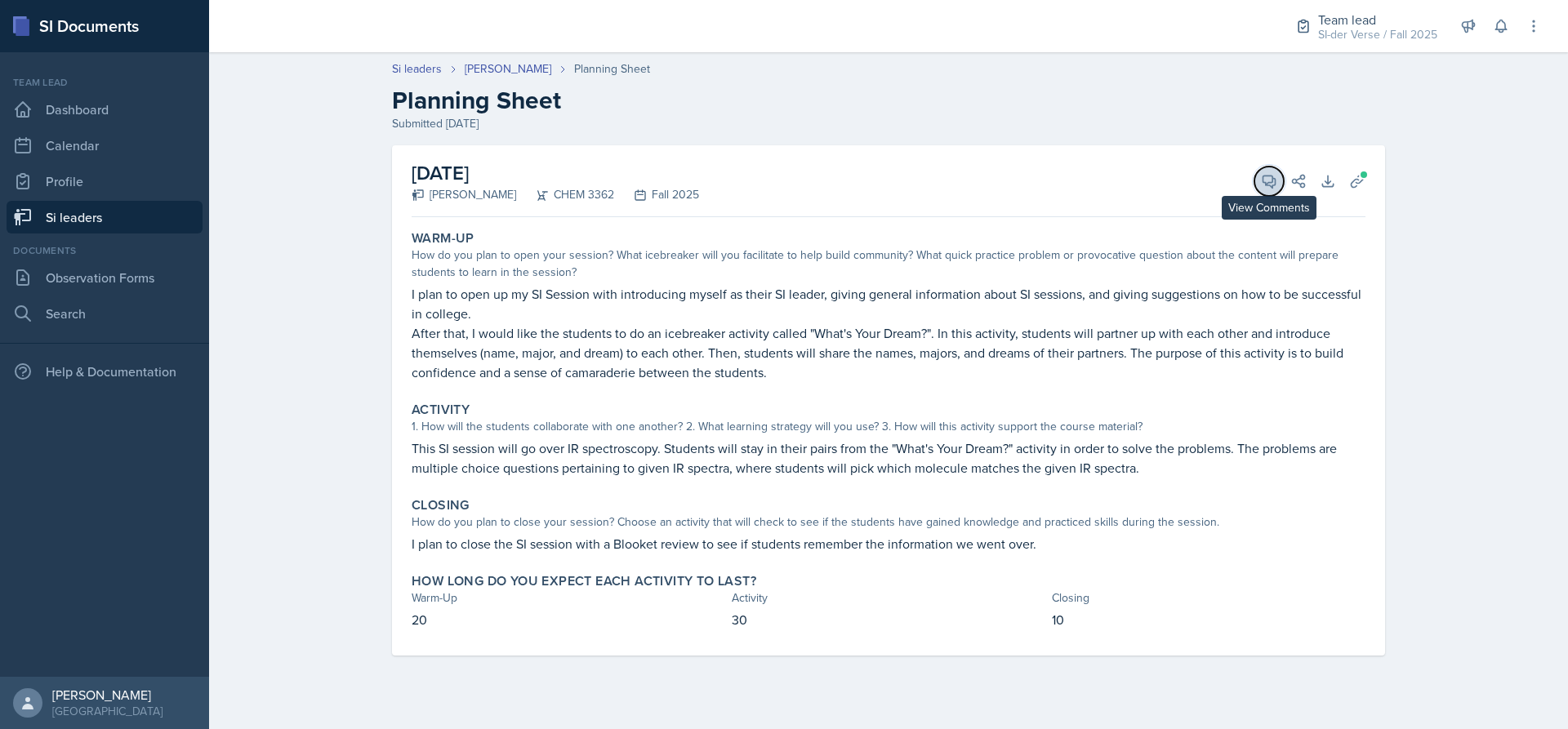
click at [1260, 181] on button "View Comments" at bounding box center [1269, 181] width 30 height 30
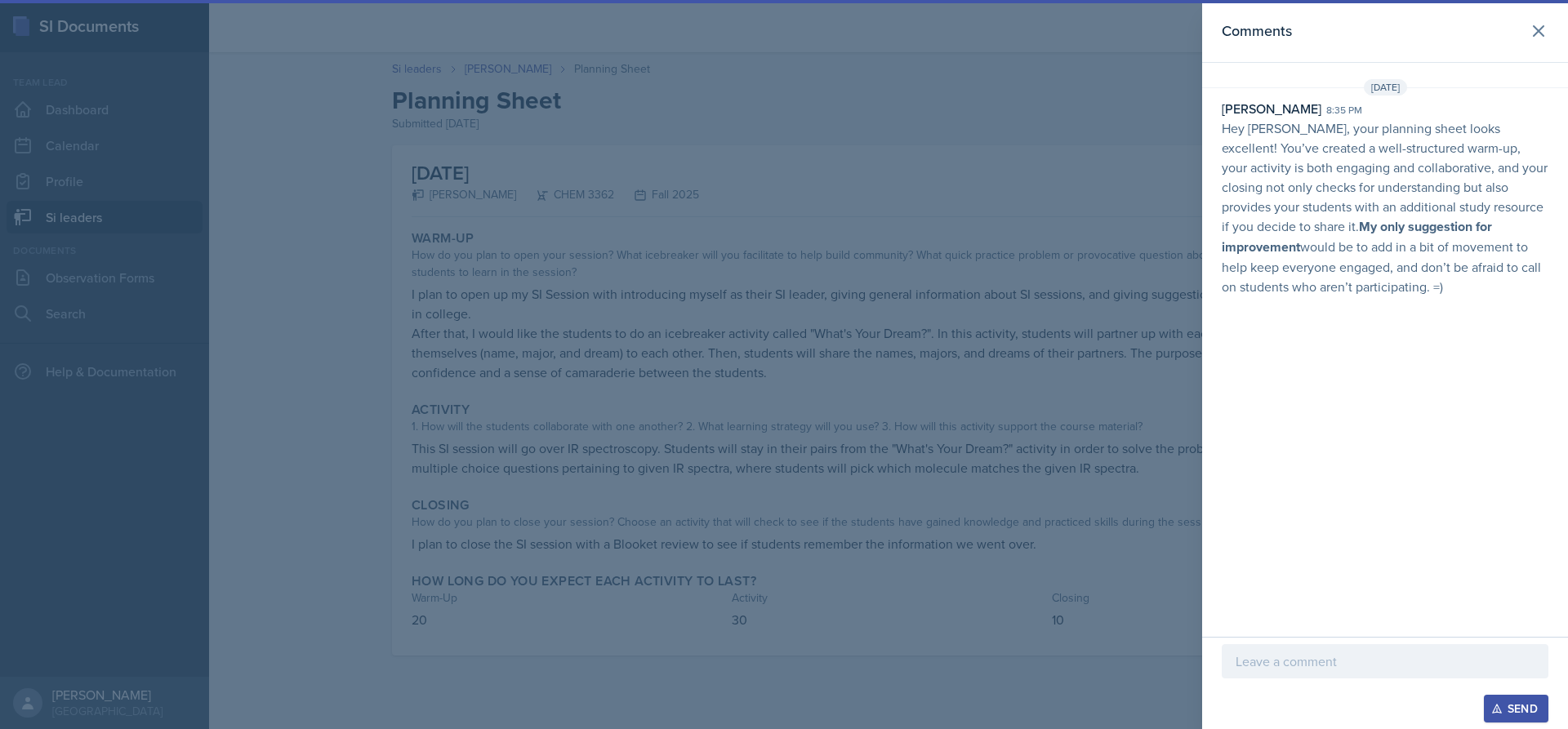
click at [869, 194] on div at bounding box center [784, 364] width 1568 height 729
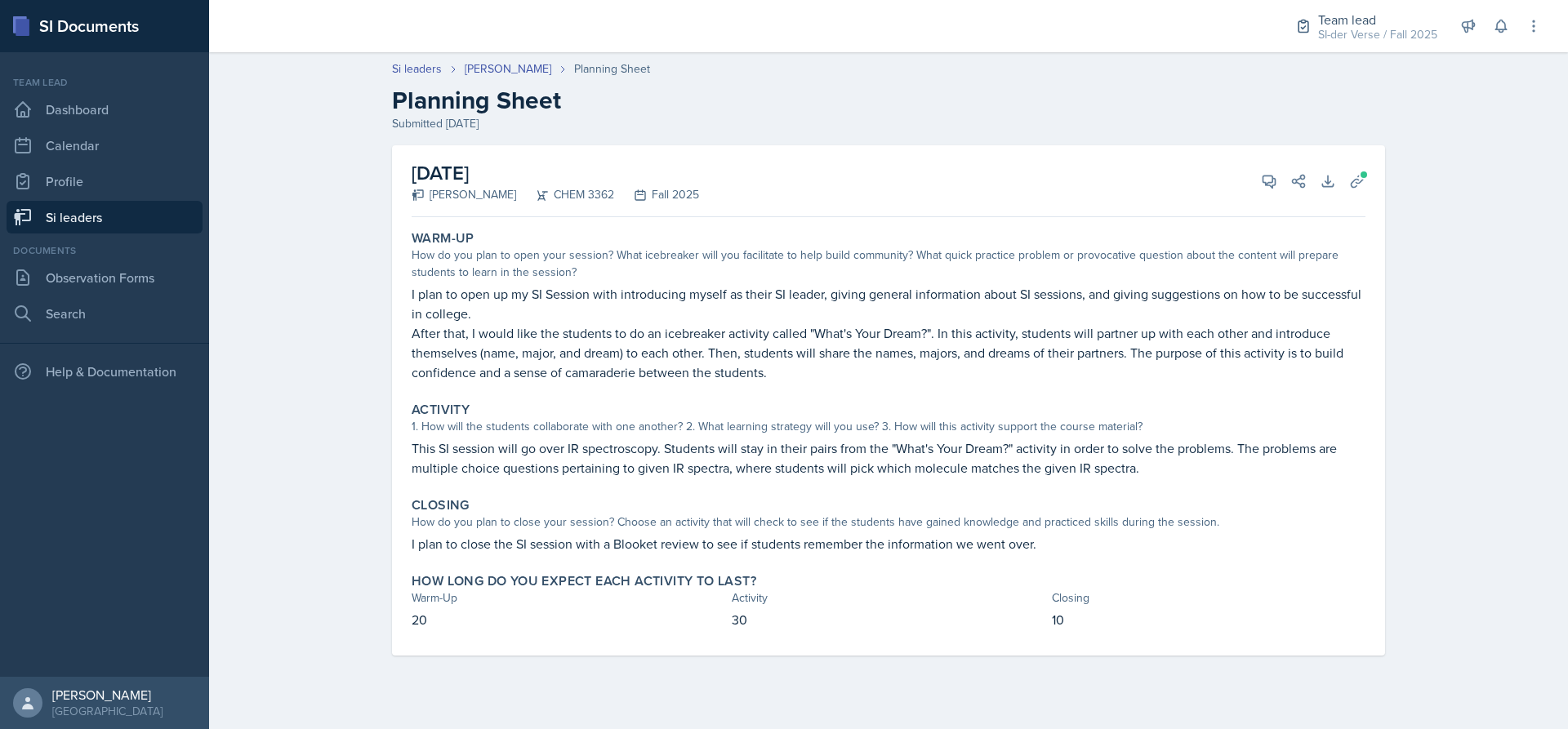
click at [95, 219] on link "Si leaders" at bounding box center [104, 216] width 196 height 33
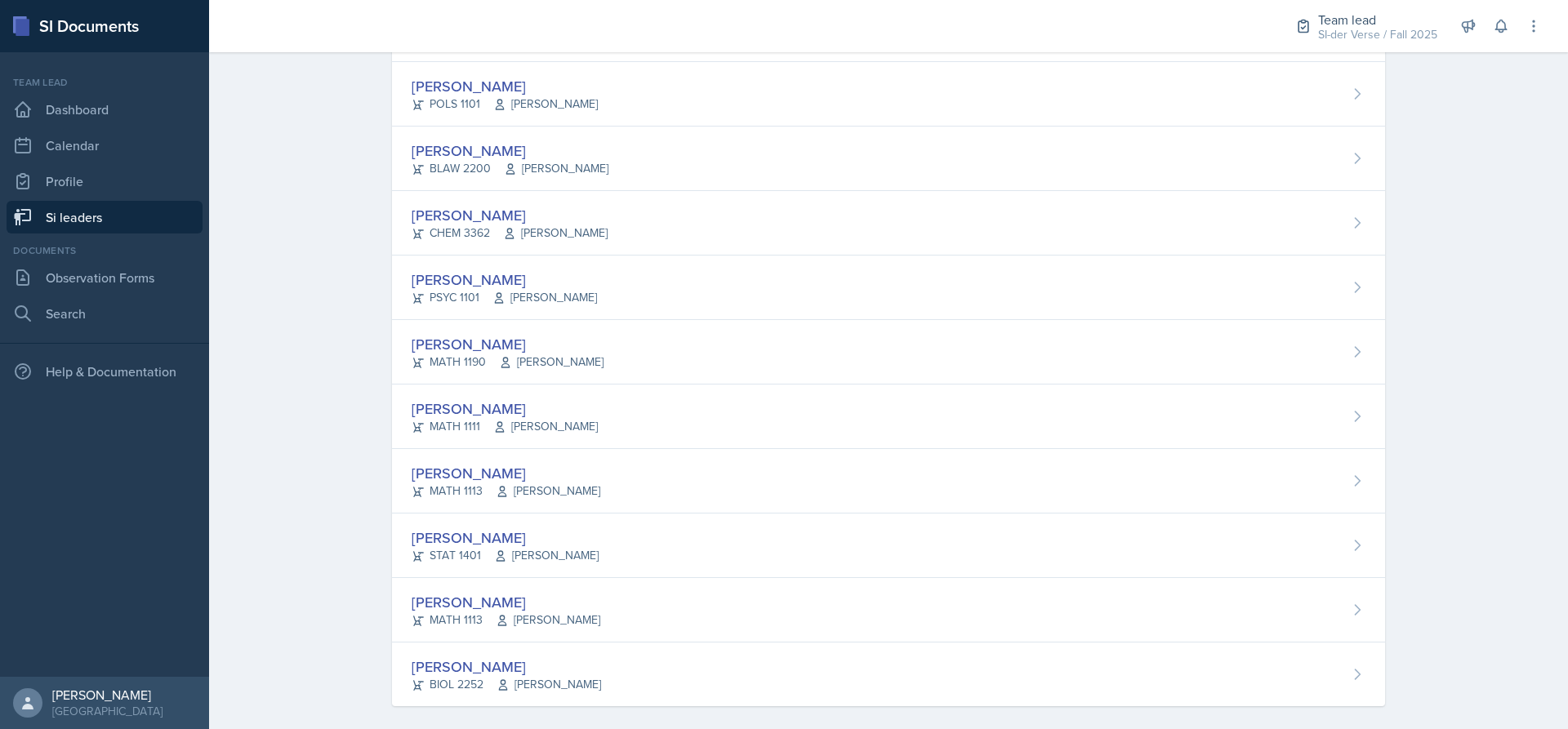
scroll to position [876, 0]
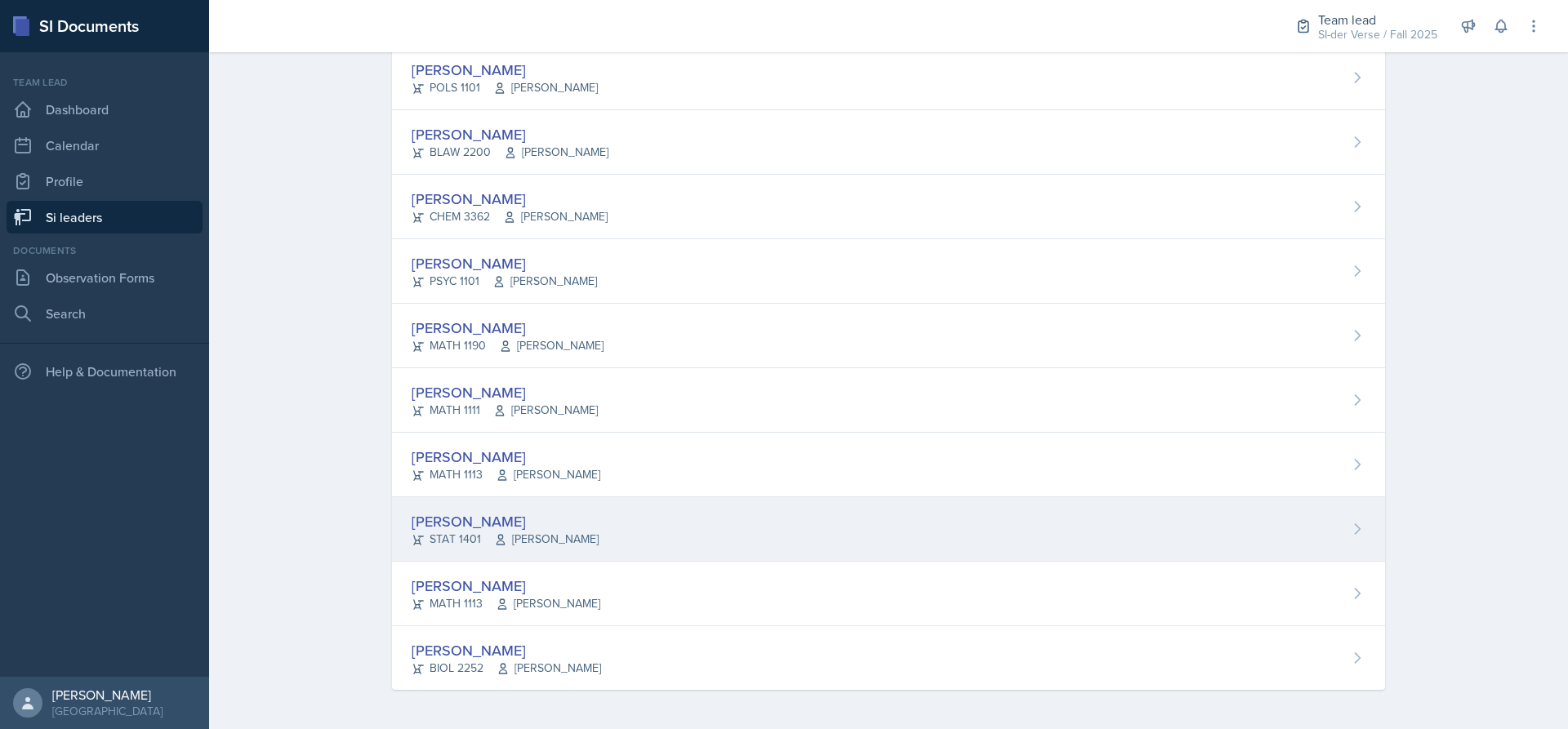
click at [457, 514] on div "[PERSON_NAME]" at bounding box center [504, 521] width 187 height 22
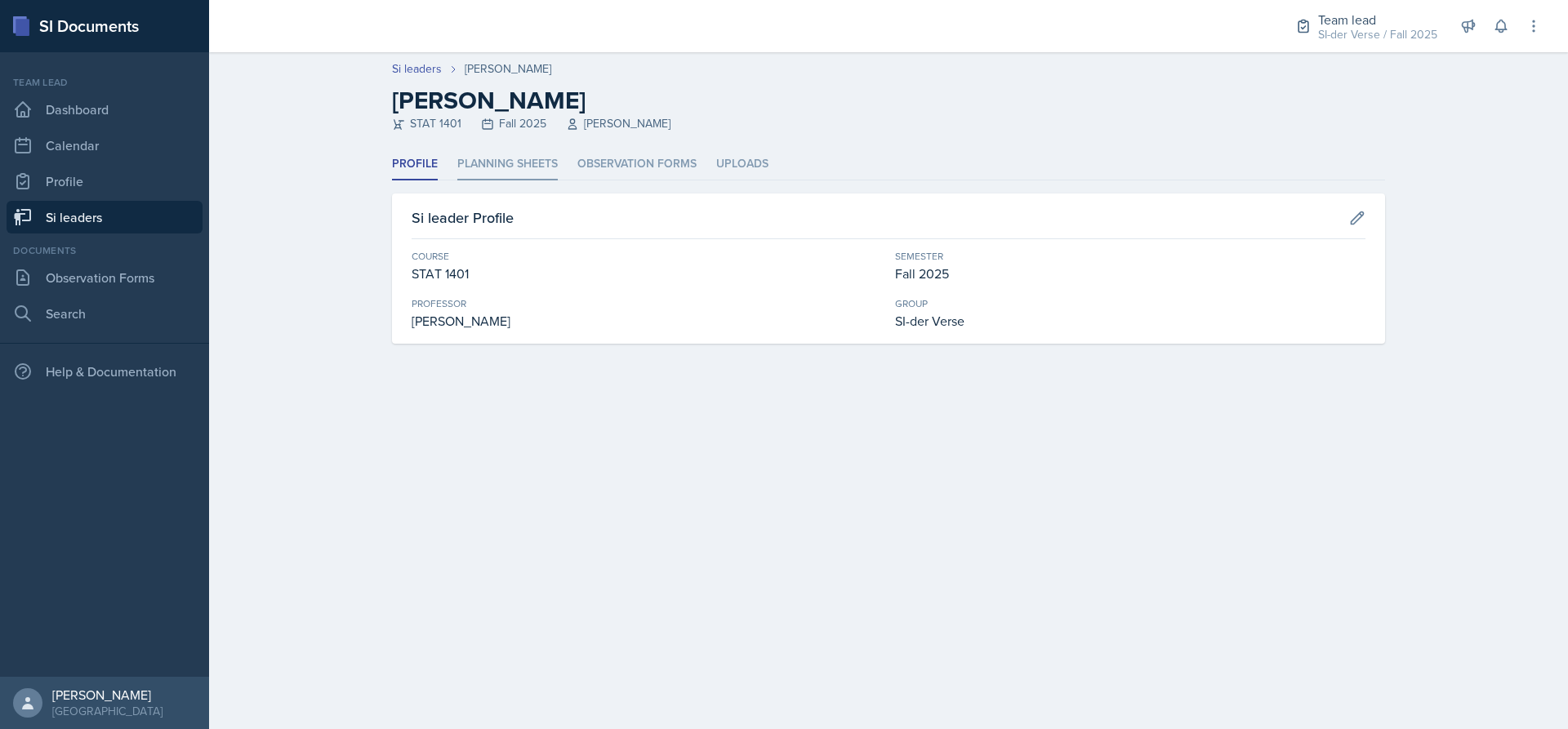
click at [480, 151] on li "Planning Sheets" at bounding box center [507, 164] width 100 height 32
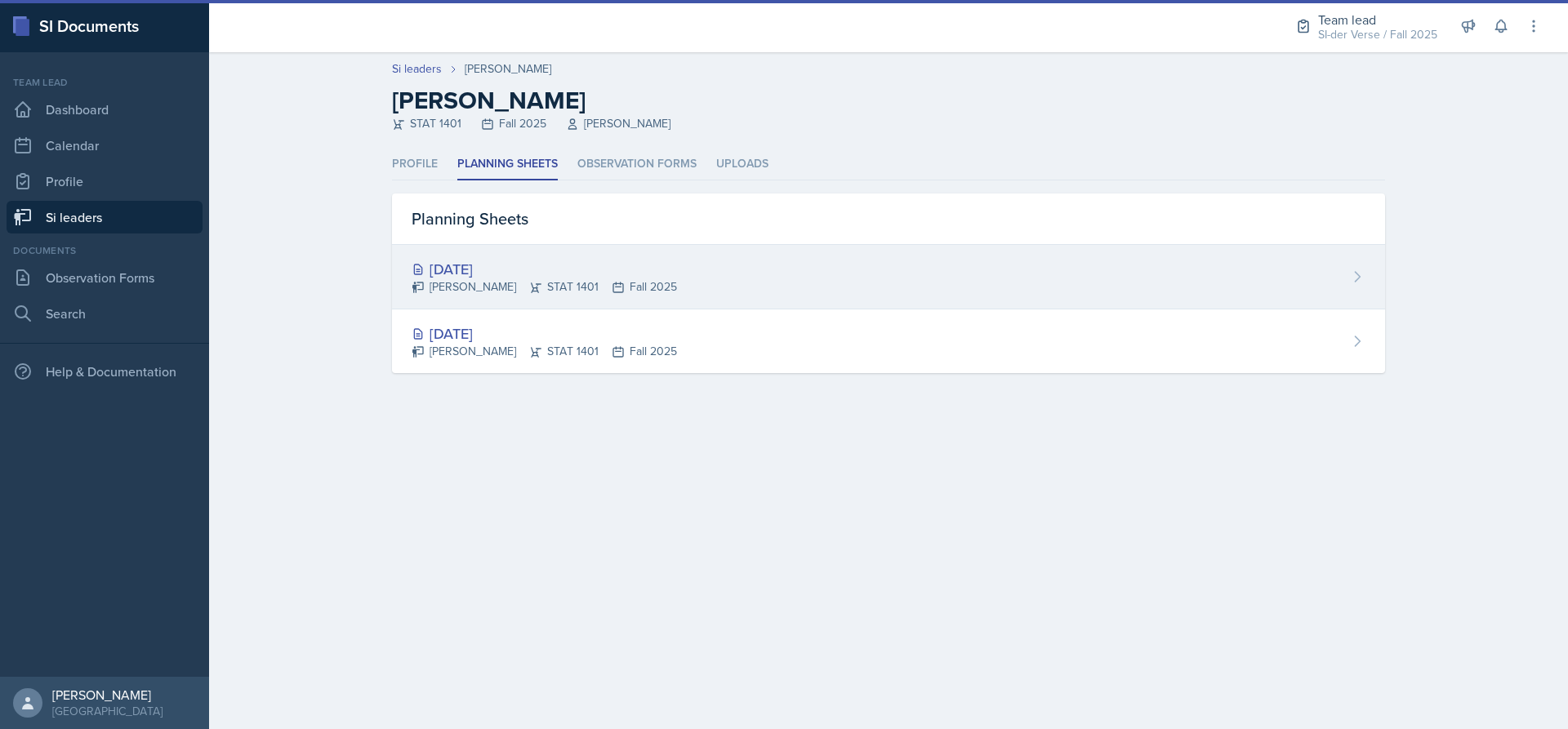
click at [542, 281] on div "[PERSON_NAME] STAT 1401 Fall 2025" at bounding box center [544, 287] width 266 height 17
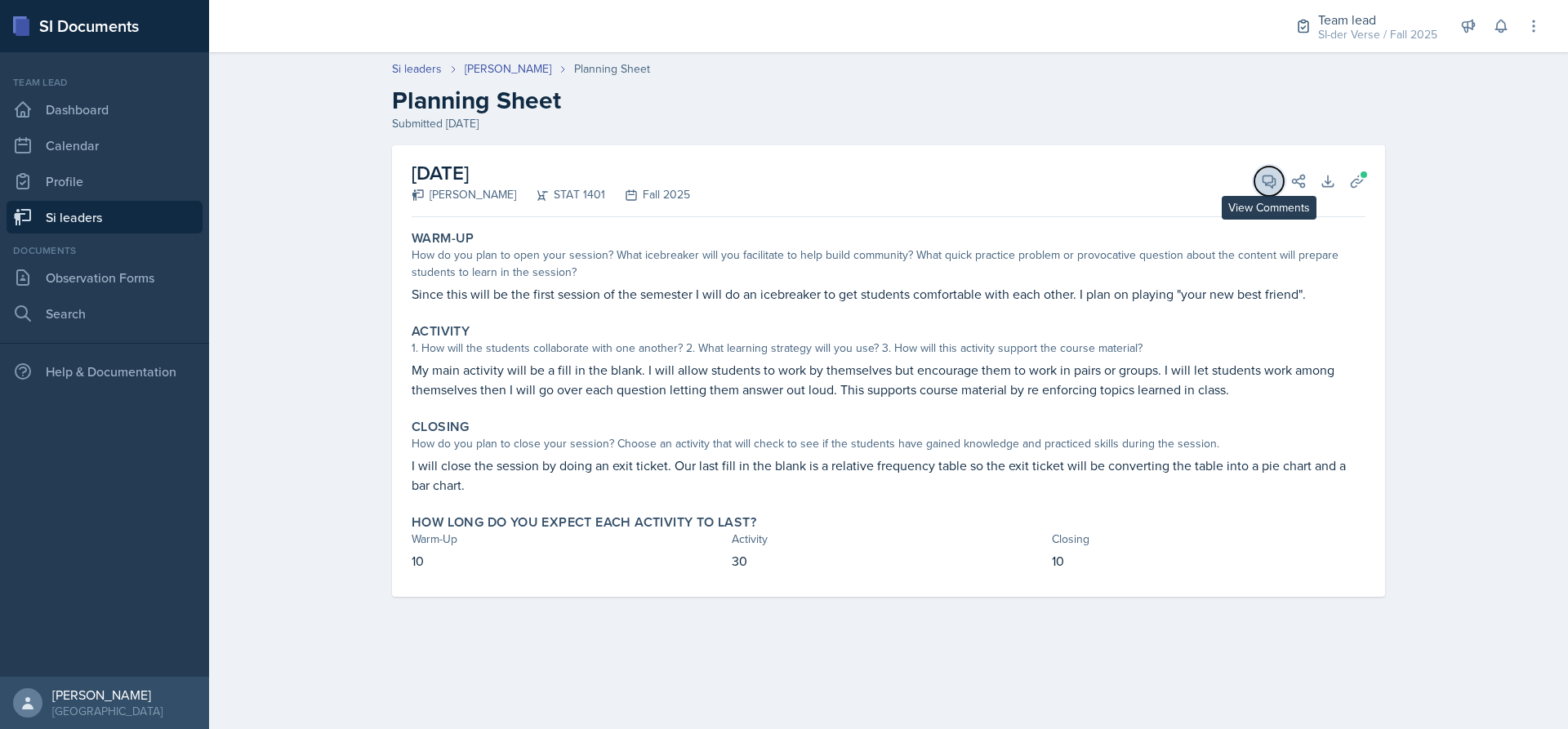
click at [1266, 189] on button "View Comments" at bounding box center [1269, 181] width 30 height 30
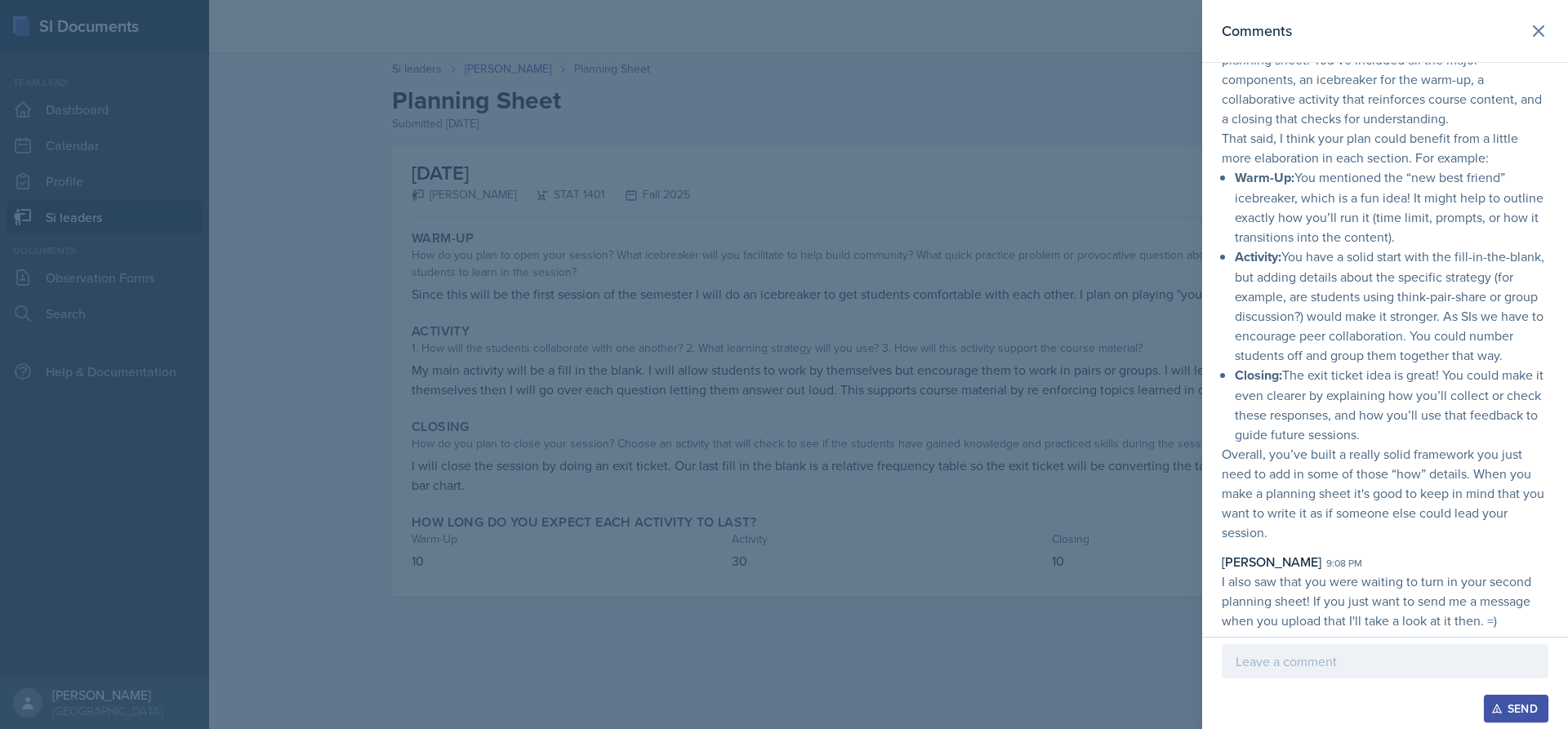
click at [906, 344] on div at bounding box center [784, 364] width 1568 height 729
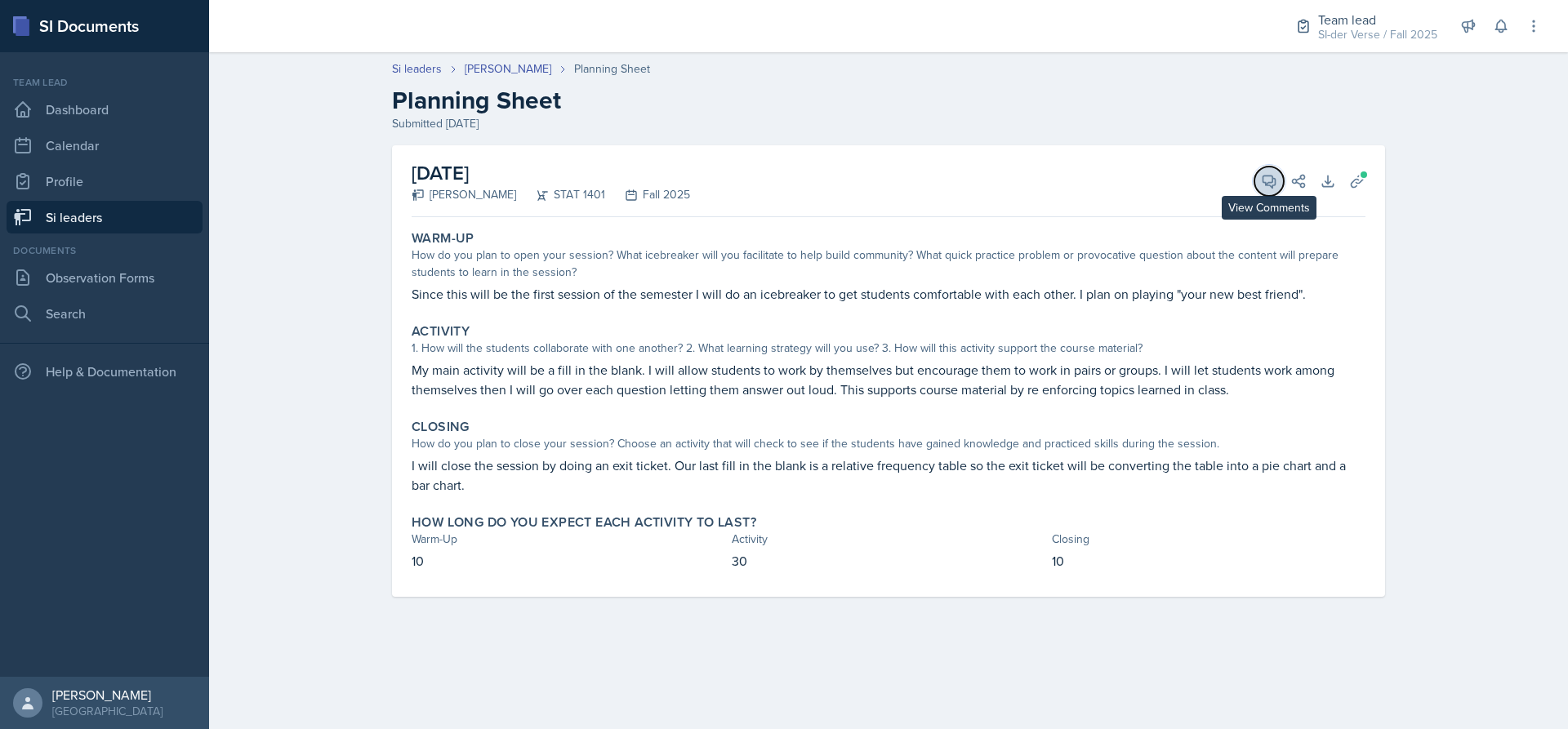
click at [1281, 185] on button "View Comments" at bounding box center [1269, 181] width 30 height 30
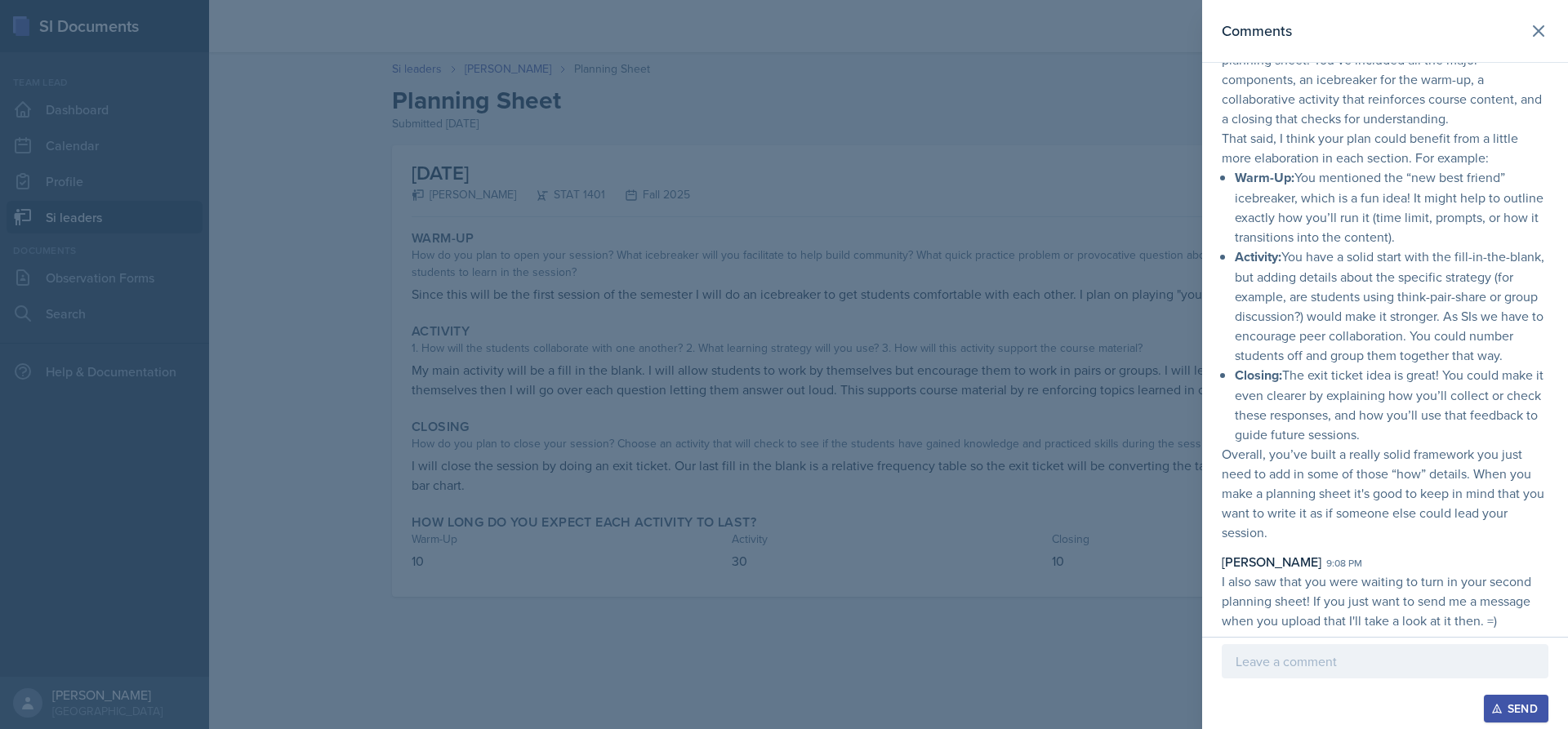
click at [1002, 321] on div at bounding box center [784, 364] width 1568 height 729
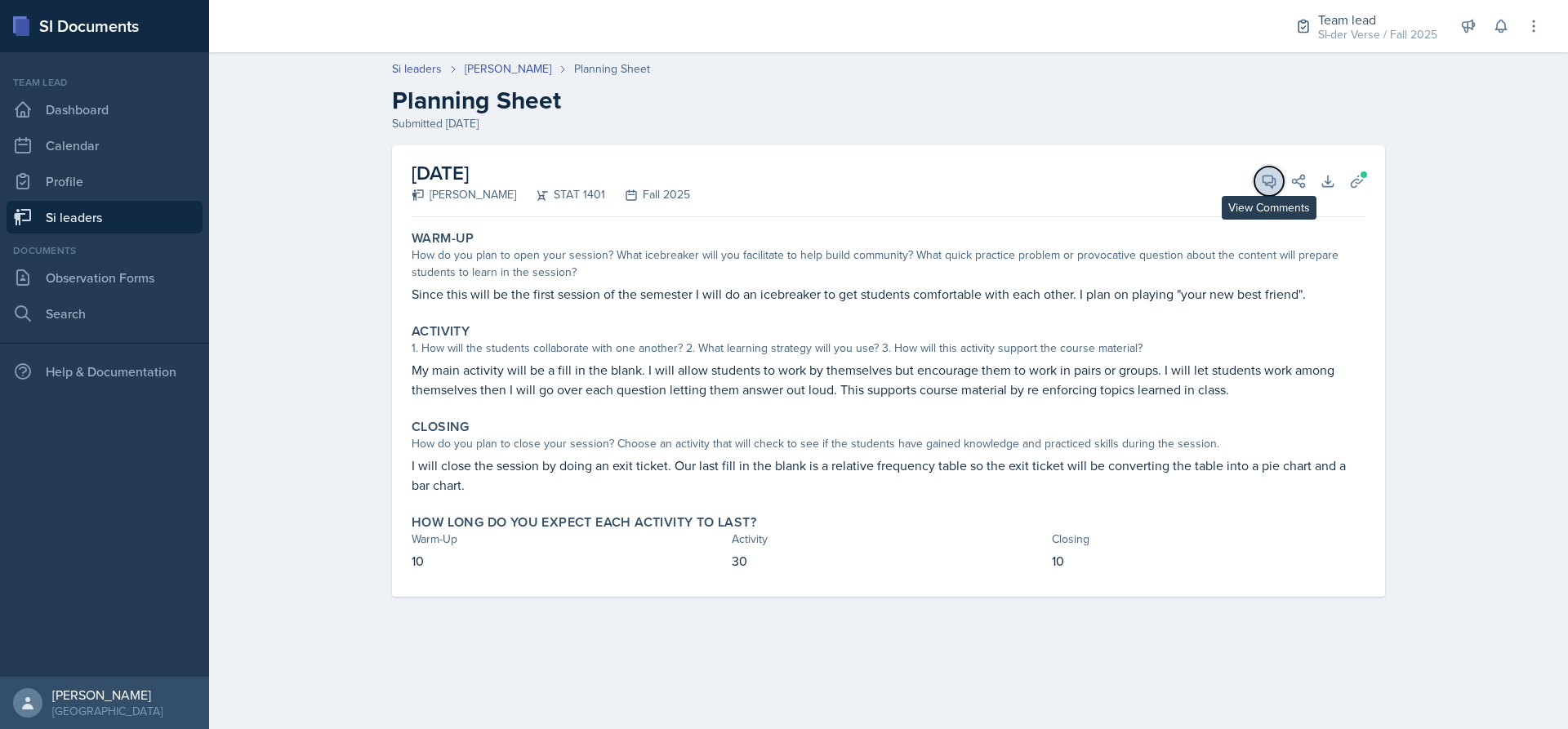
click at [1267, 187] on icon at bounding box center [1269, 181] width 17 height 17
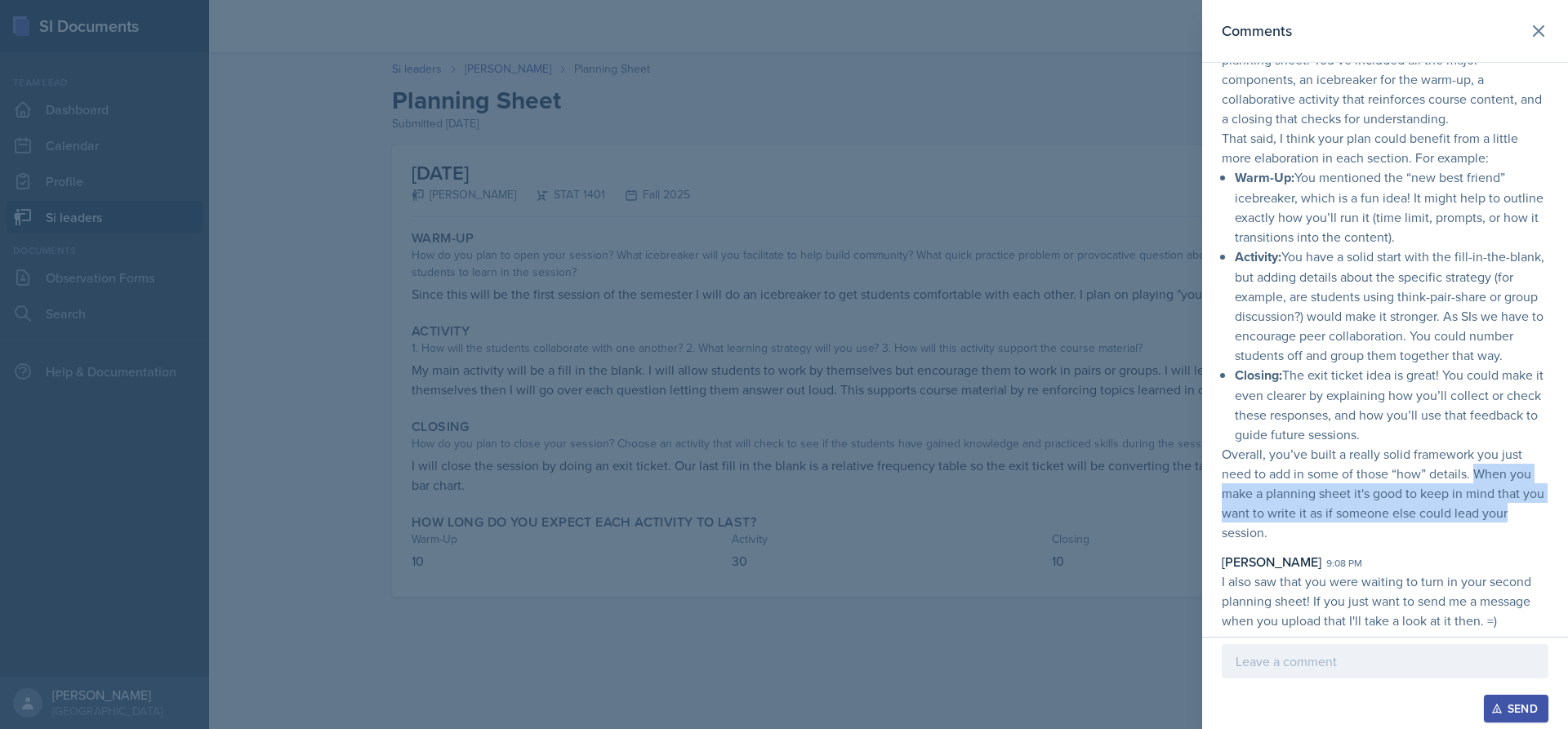
drag, startPoint x: 1474, startPoint y: 475, endPoint x: 1541, endPoint y: 519, distance: 80.2
click at [1541, 519] on div "[PERSON_NAME] 9:04 pm Hey [PERSON_NAME], This is a great skeleton for a plannin…" at bounding box center [1385, 319] width 366 height 619
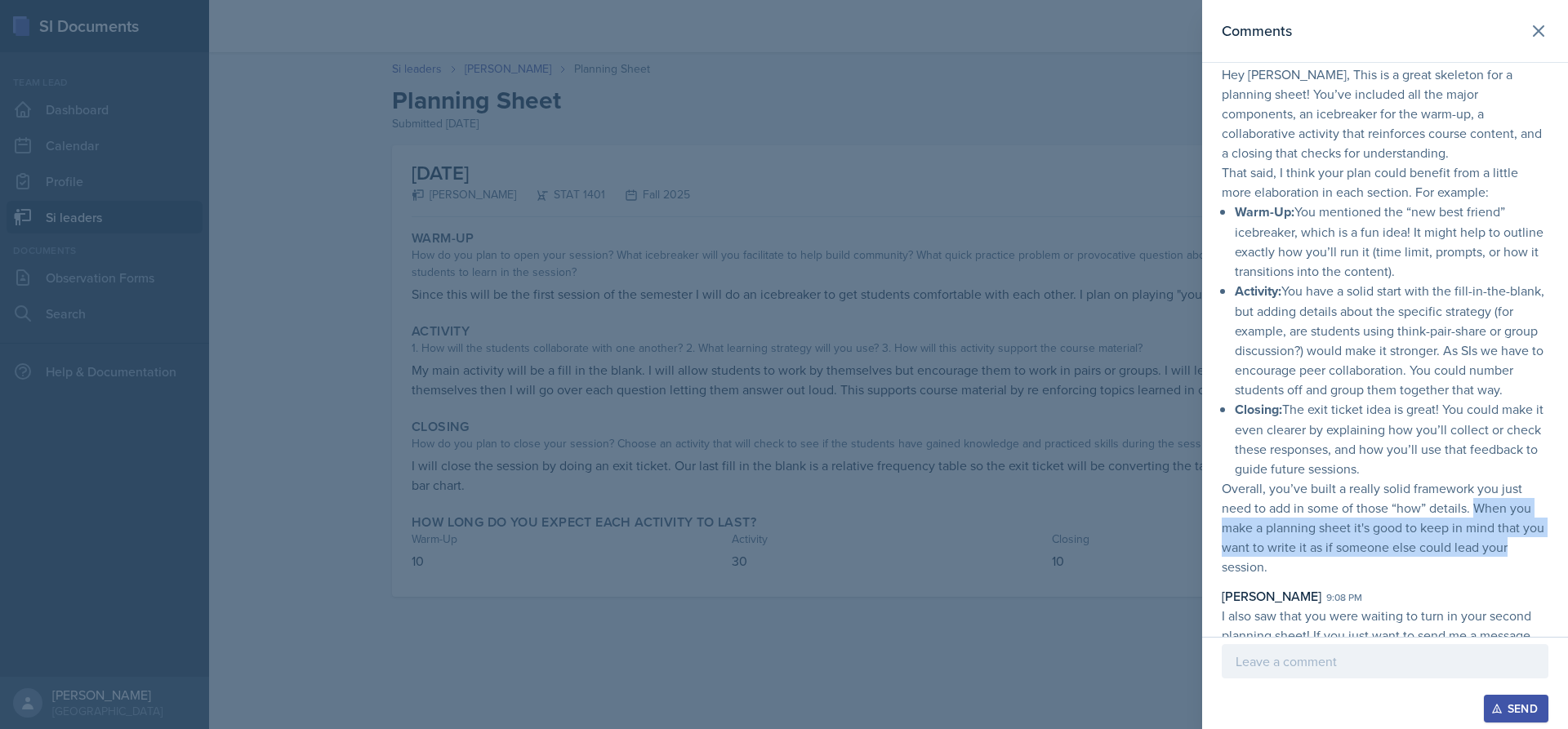
scroll to position [0, 0]
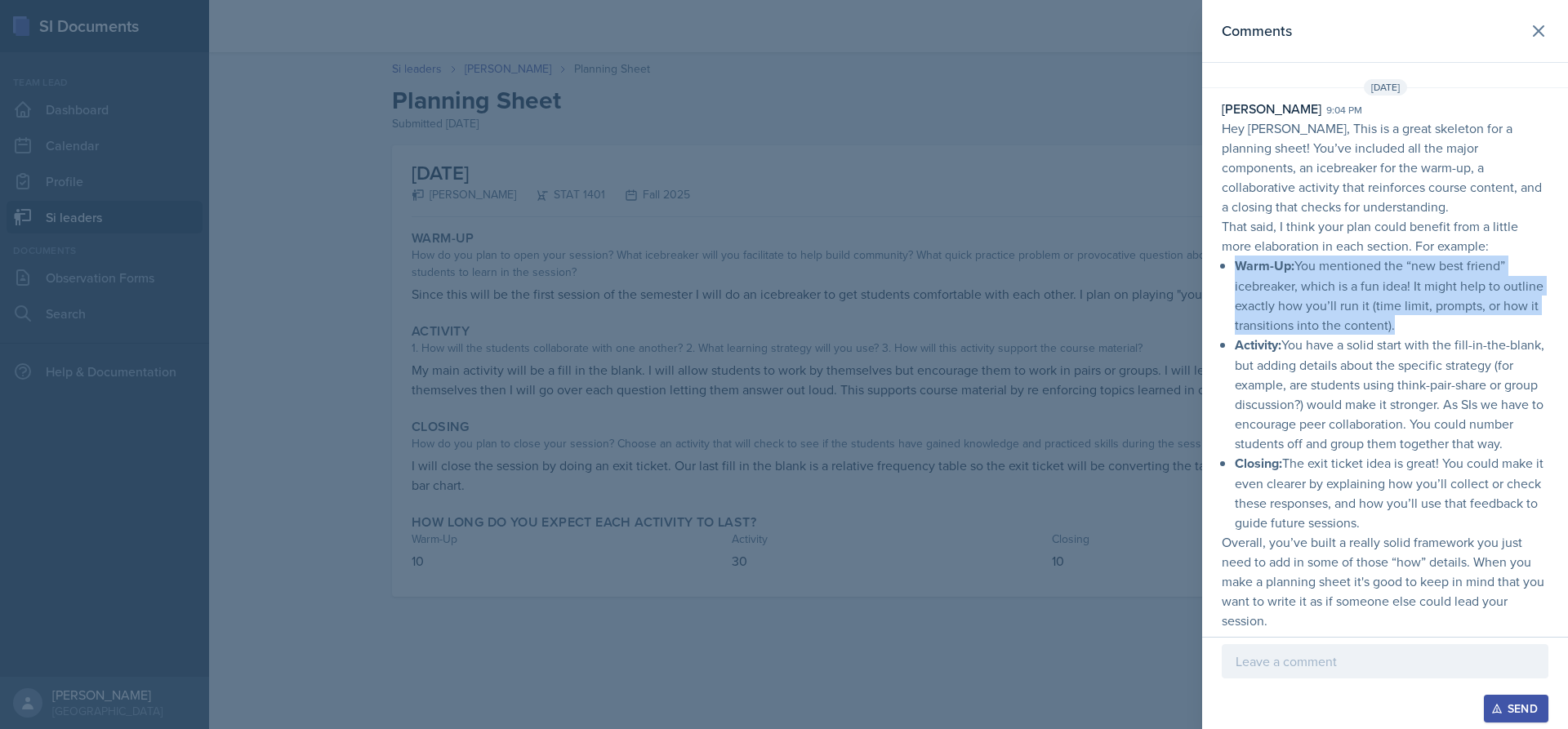
drag, startPoint x: 1234, startPoint y: 267, endPoint x: 1443, endPoint y: 327, distance: 217.4
click at [1443, 327] on p "Hey [PERSON_NAME], This is a great skeleton for a planning sheet! You’ve includ…" at bounding box center [1385, 373] width 327 height 512
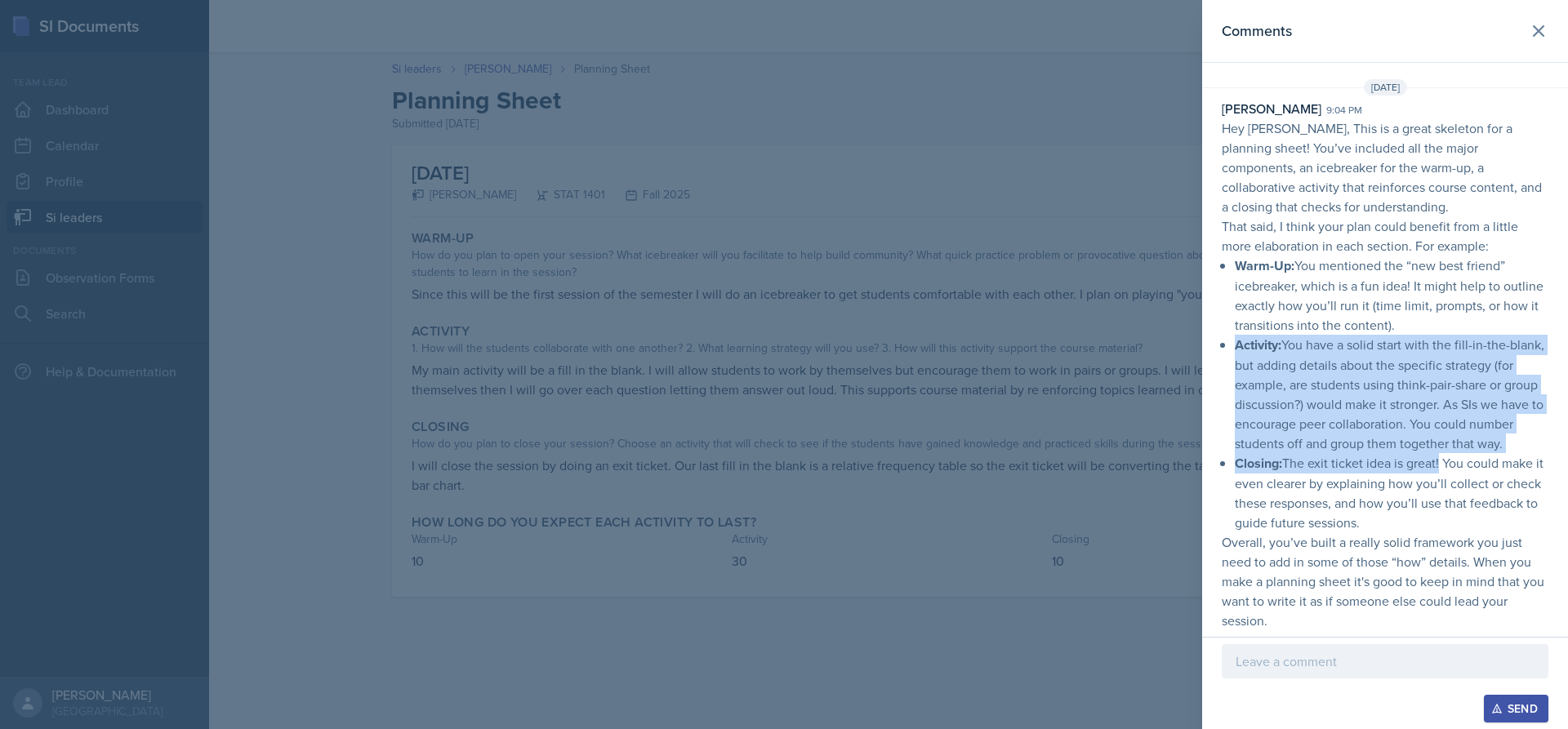
drag, startPoint x: 1228, startPoint y: 351, endPoint x: 1439, endPoint y: 487, distance: 251.0
click at [1439, 487] on p "Hey [PERSON_NAME], This is a great skeleton for a planning sheet! You’ve includ…" at bounding box center [1385, 373] width 327 height 512
click at [1383, 453] on p "Activity: You have a solid start with the fill-in-the-blank, but adding details…" at bounding box center [1392, 393] width 314 height 118
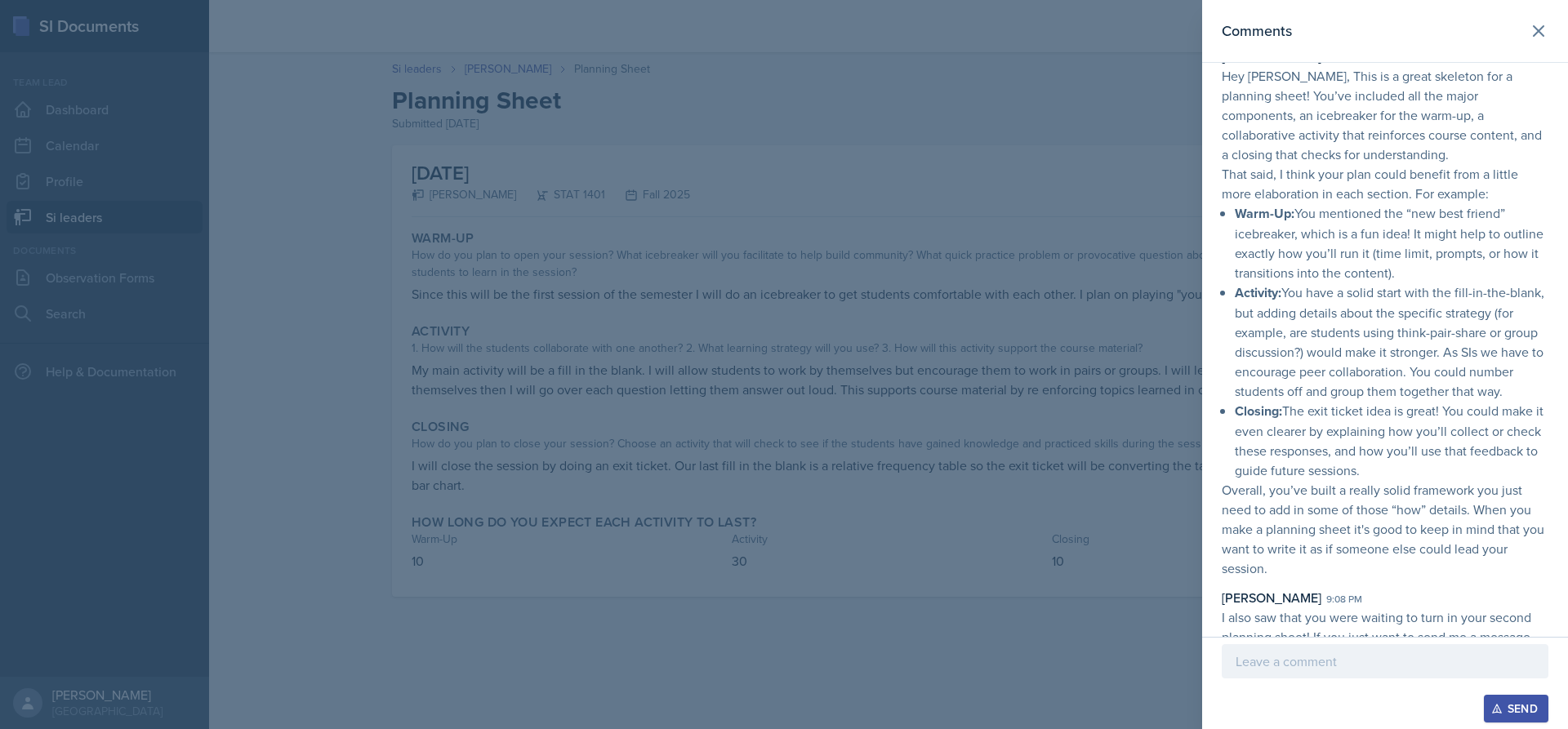
scroll to position [82, 0]
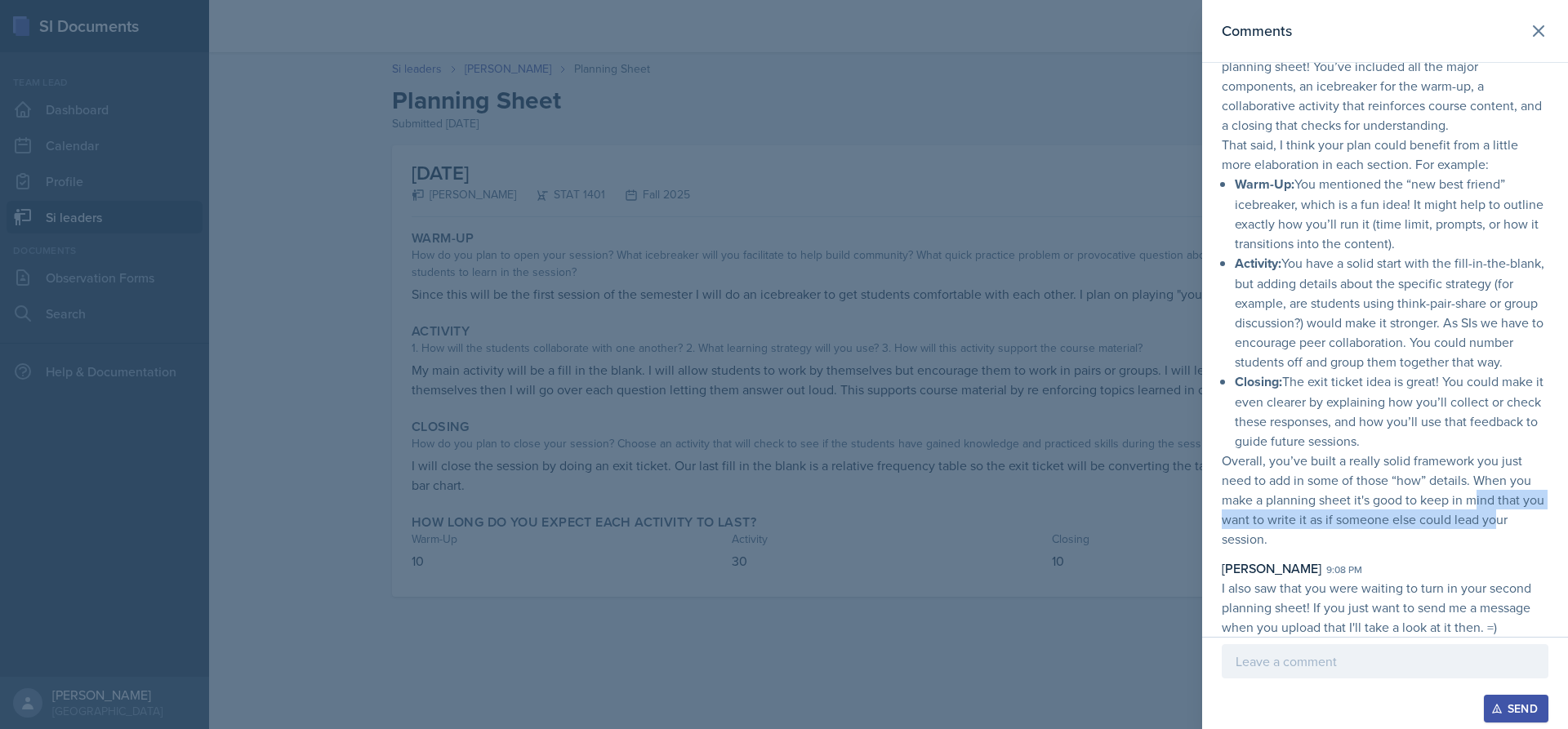
drag, startPoint x: 1475, startPoint y: 509, endPoint x: 1518, endPoint y: 537, distance: 51.3
click at [1518, 537] on p "Overall, you’ve built a really solid framework you just need to add in some of …" at bounding box center [1385, 499] width 327 height 98
click at [1383, 549] on p "Overall, you’ve built a really solid framework you just need to add in some of …" at bounding box center [1385, 499] width 327 height 98
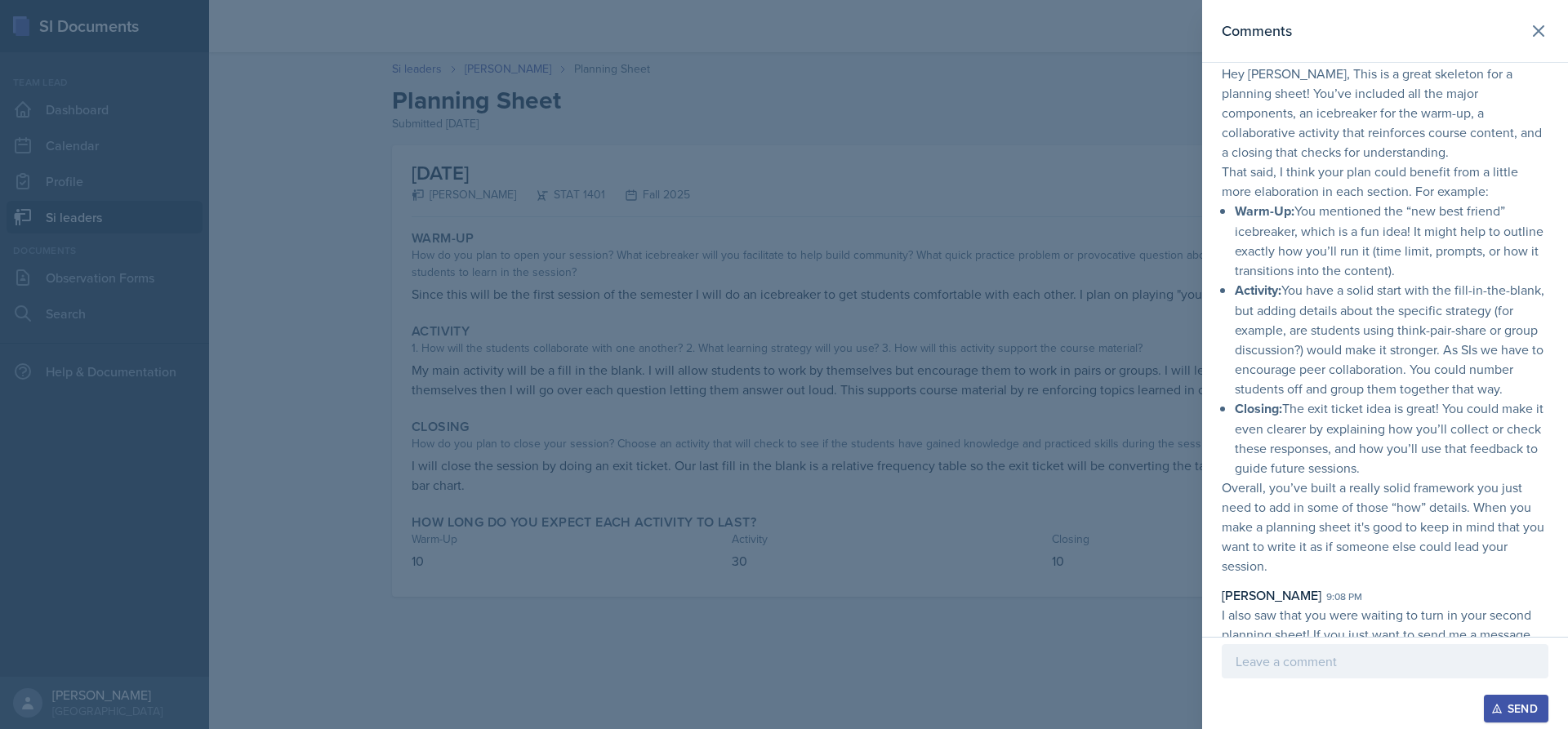
scroll to position [26, 0]
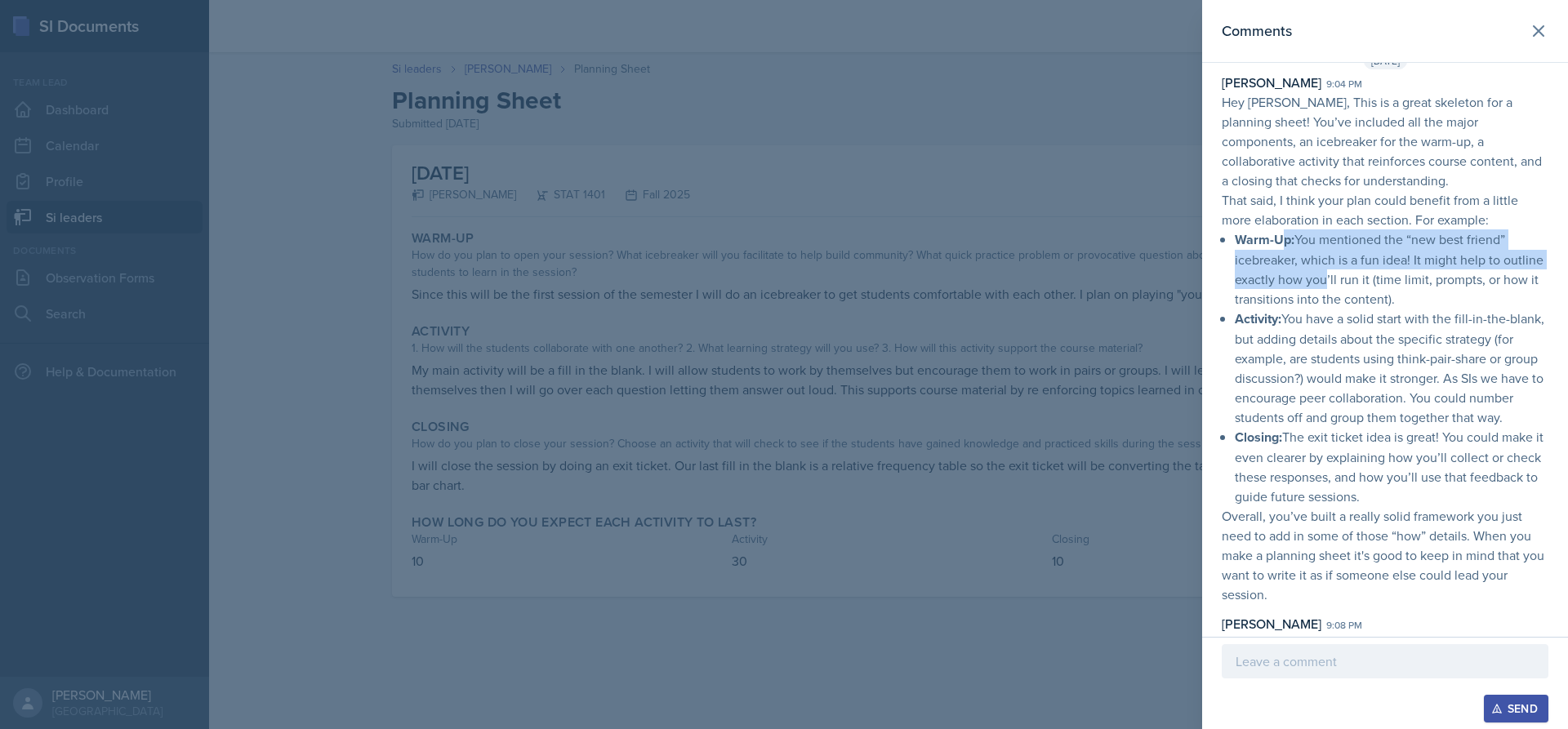
drag, startPoint x: 1279, startPoint y: 247, endPoint x: 1363, endPoint y: 283, distance: 91.4
click at [1363, 283] on p "Warm-Up: You mentioned the “new best friend” icebreaker, which is a fun idea! I…" at bounding box center [1392, 268] width 314 height 79
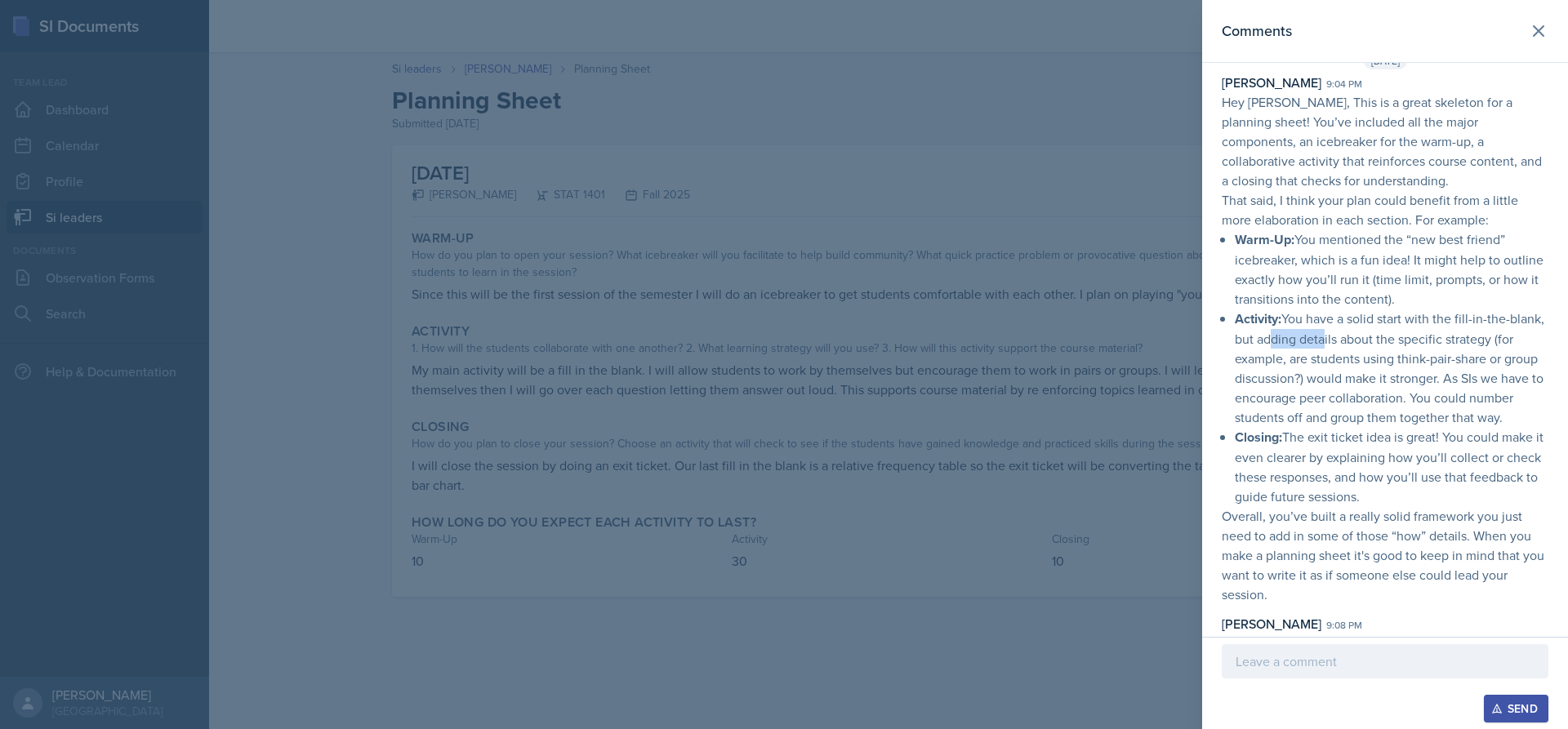
drag, startPoint x: 1300, startPoint y: 336, endPoint x: 1332, endPoint y: 368, distance: 45.3
click at [1356, 332] on p "Activity: You have a solid start with the fill-in-the-blank, but adding details…" at bounding box center [1392, 367] width 314 height 118
drag, startPoint x: 1266, startPoint y: 475, endPoint x: 1320, endPoint y: 483, distance: 54.6
click at [1320, 483] on p "Closing: The exit ticket idea is great! You could make it even clearer by expla…" at bounding box center [1392, 466] width 314 height 79
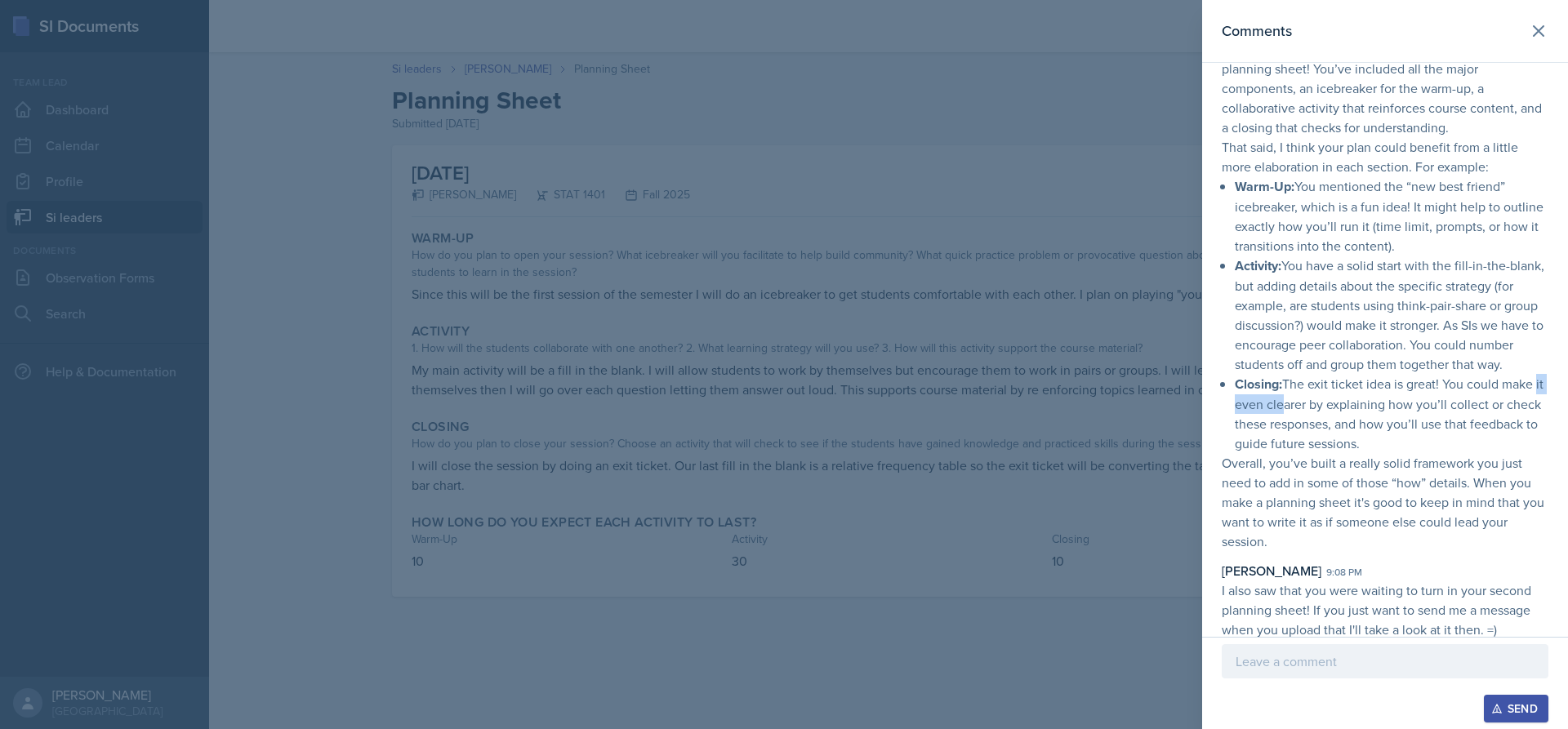
scroll to position [108, 0]
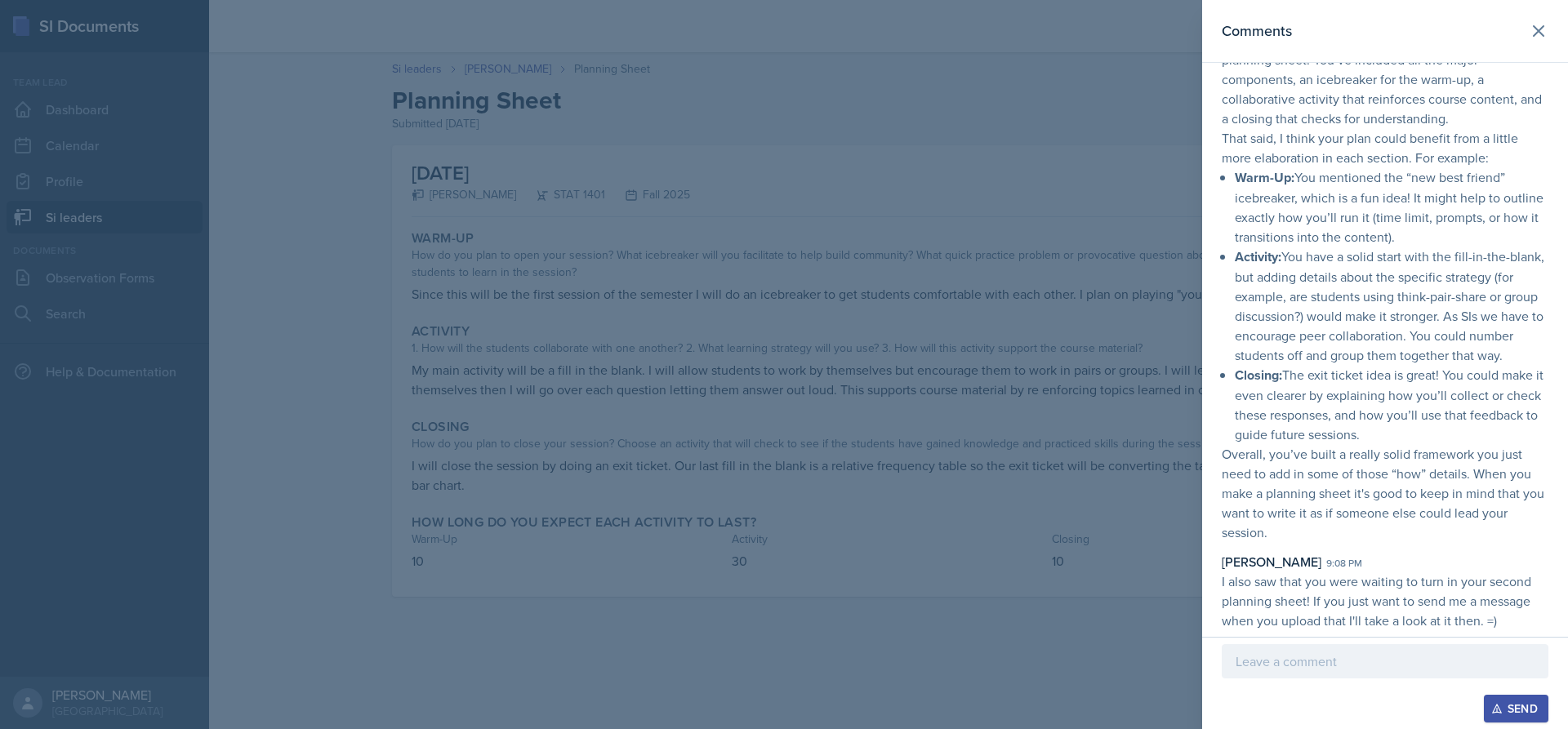
click at [995, 533] on div at bounding box center [784, 364] width 1568 height 729
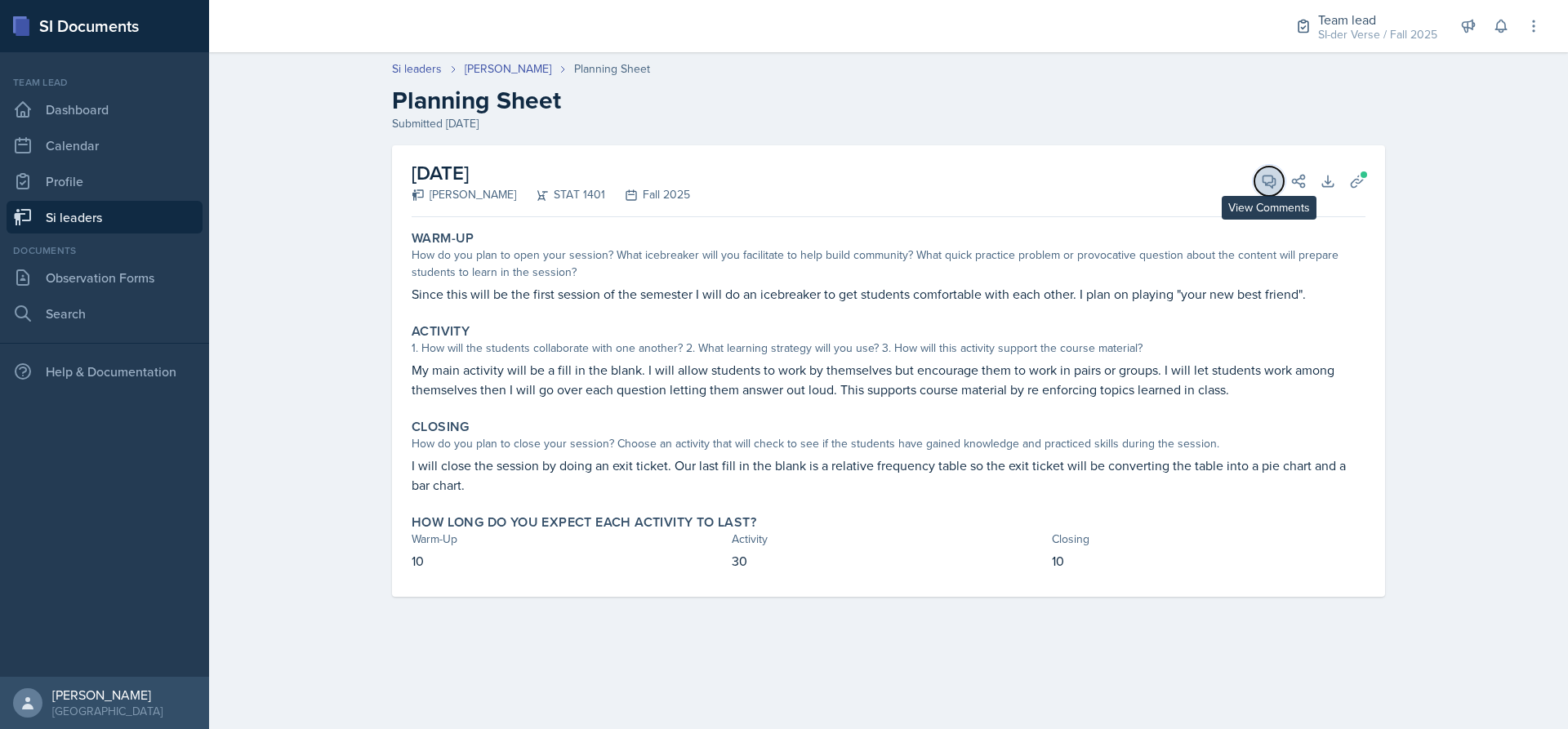
click at [1261, 185] on icon at bounding box center [1269, 181] width 17 height 17
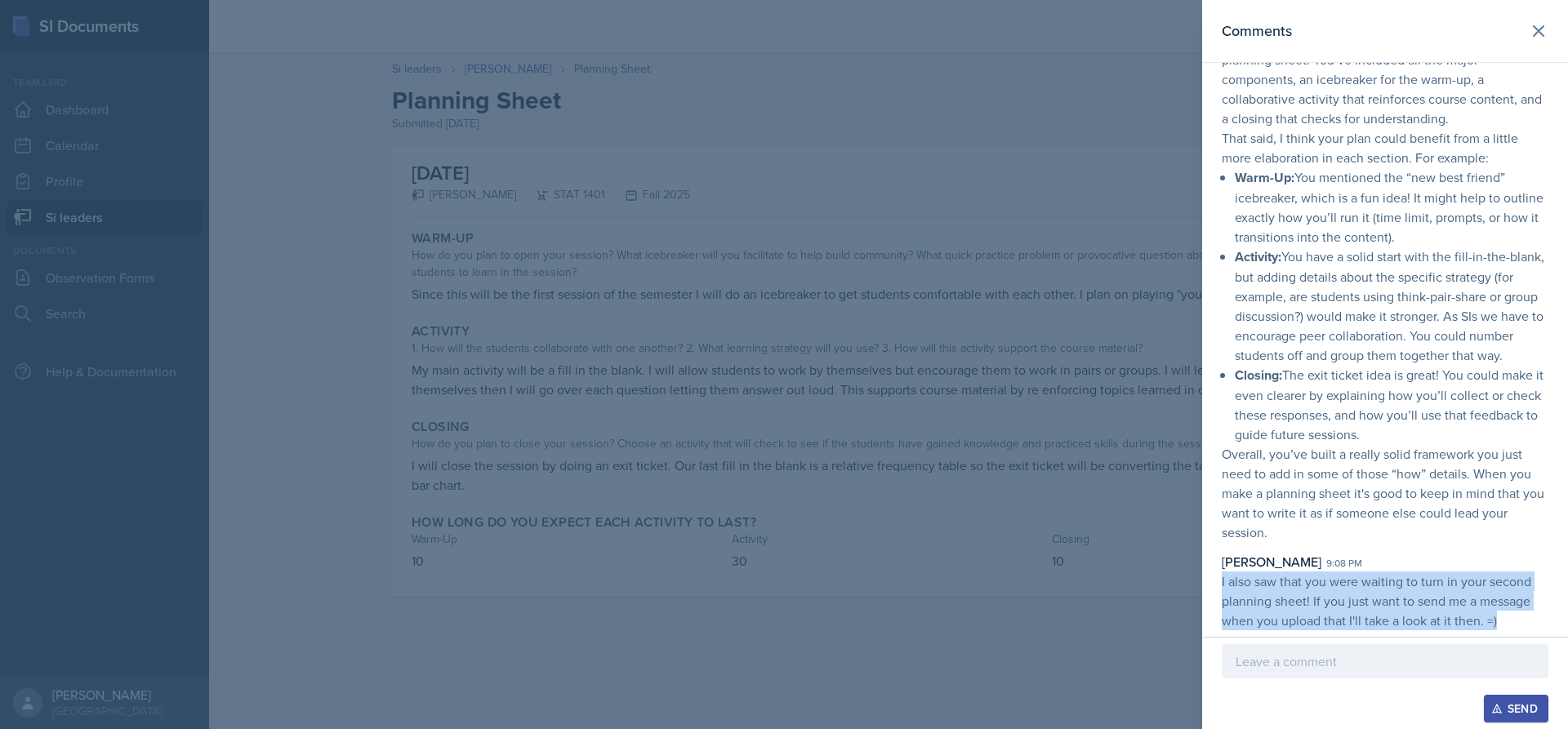
drag, startPoint x: 1509, startPoint y: 622, endPoint x: 1215, endPoint y: 579, distance: 297.1
click at [1215, 579] on div "[PERSON_NAME] 9:04 pm Hey [PERSON_NAME], This is a great skeleton for a plannin…" at bounding box center [1385, 319] width 366 height 619
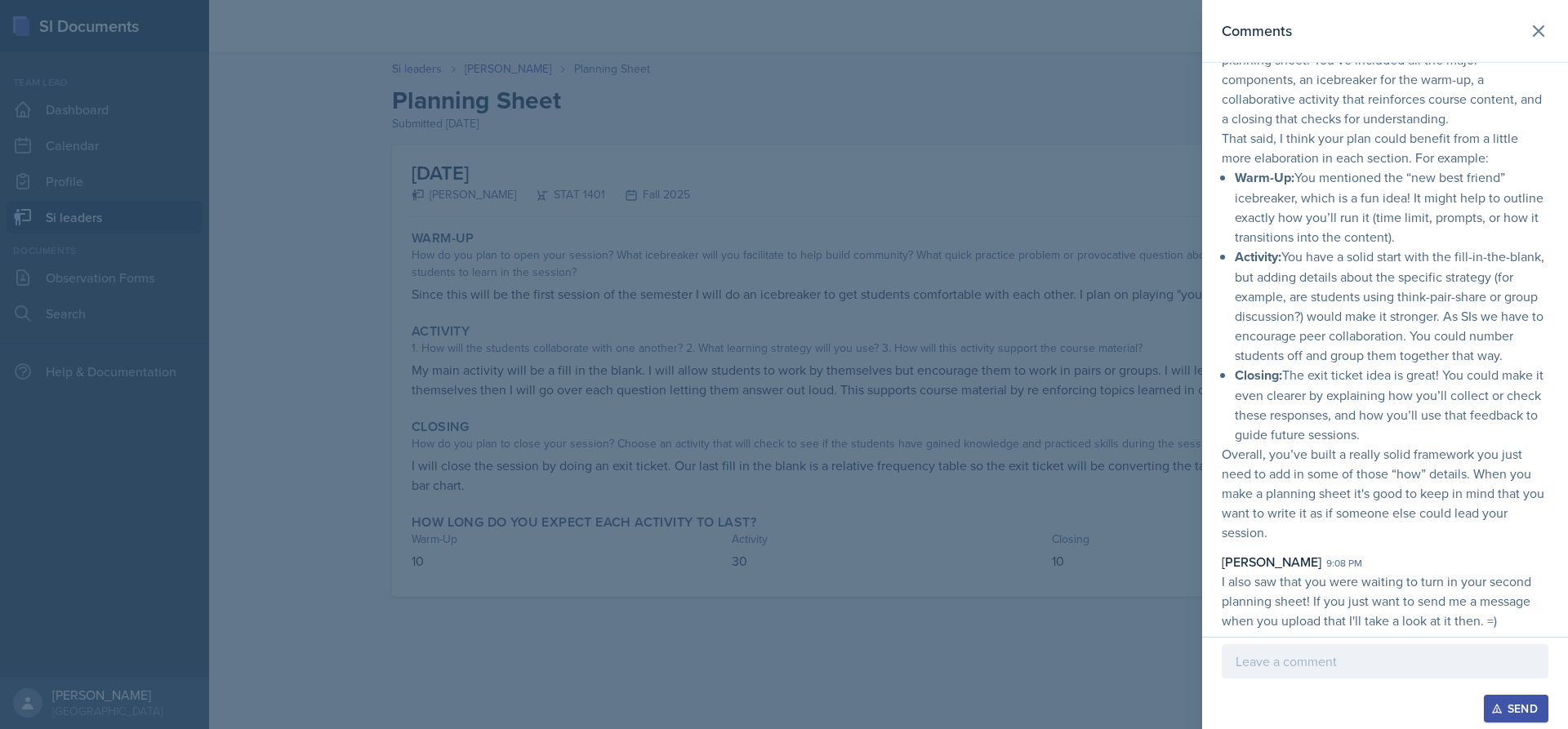
click at [990, 641] on div at bounding box center [784, 364] width 1568 height 729
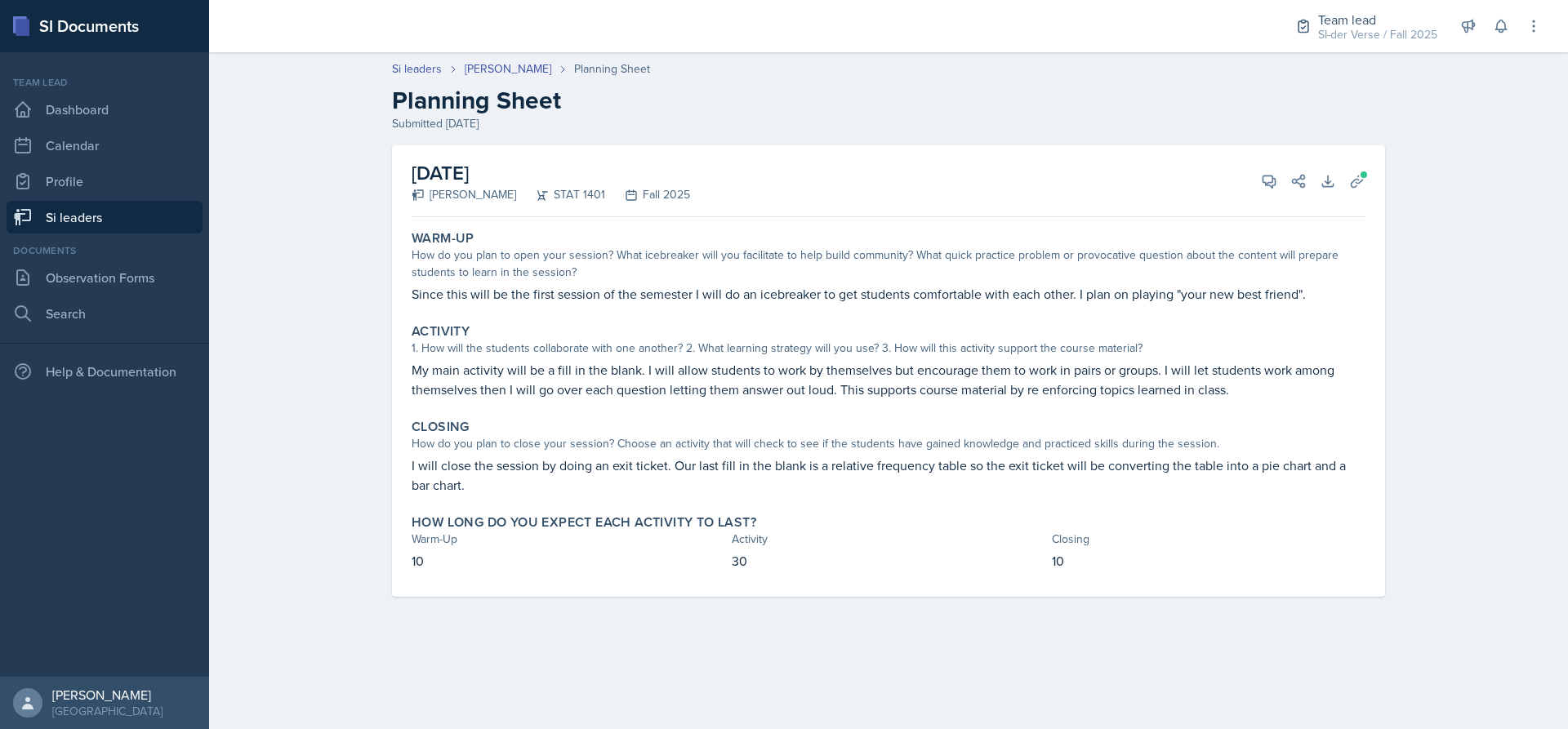
click at [89, 213] on link "Si leaders" at bounding box center [104, 216] width 196 height 33
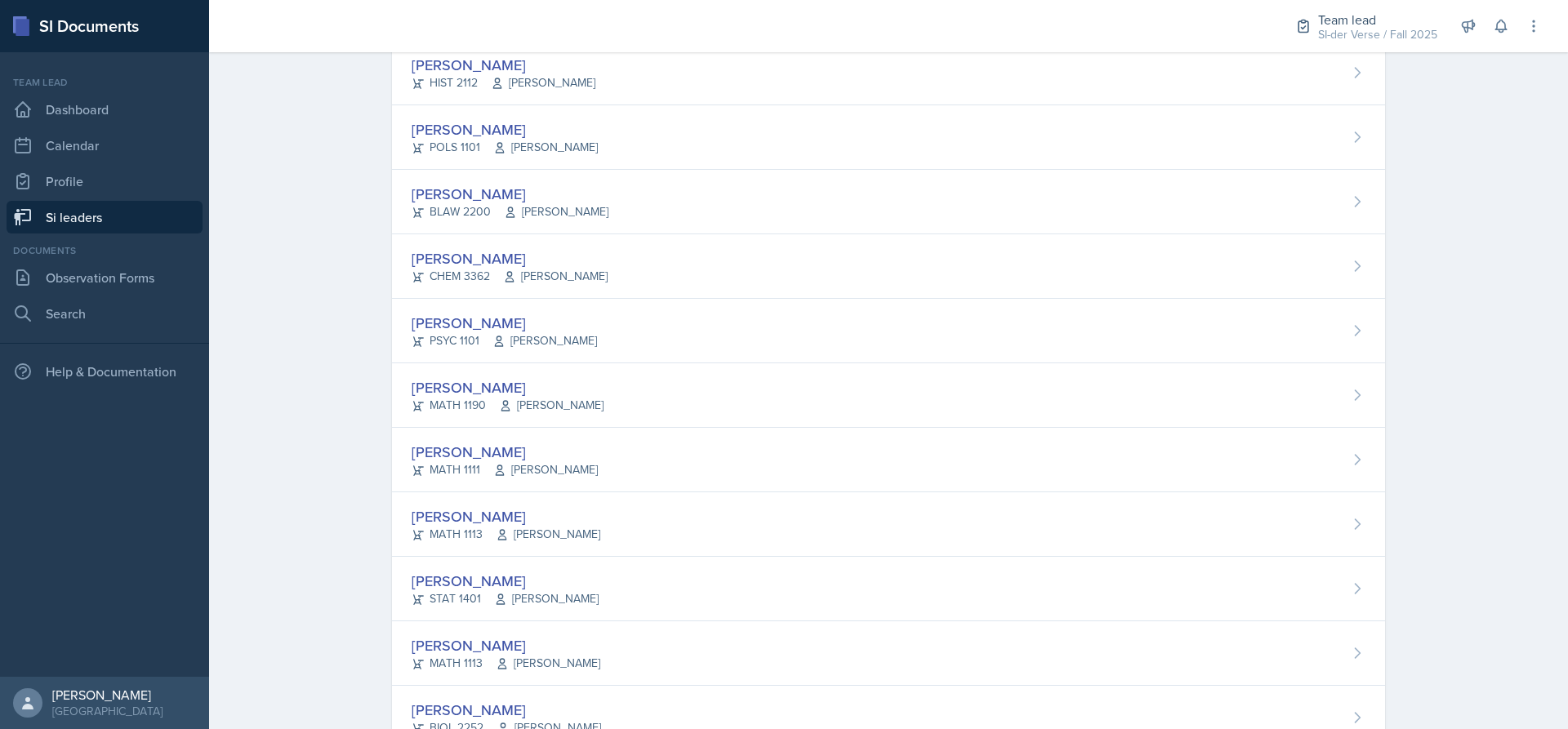
scroll to position [876, 0]
